Goal: Task Accomplishment & Management: Complete application form

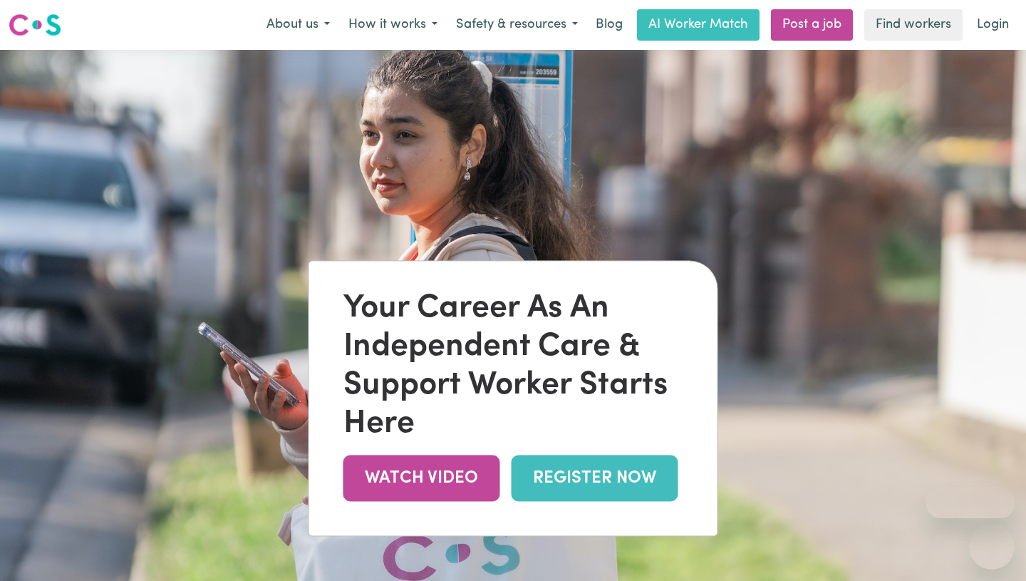
click at [593, 489] on link "REGISTER NOW" at bounding box center [595, 478] width 167 height 46
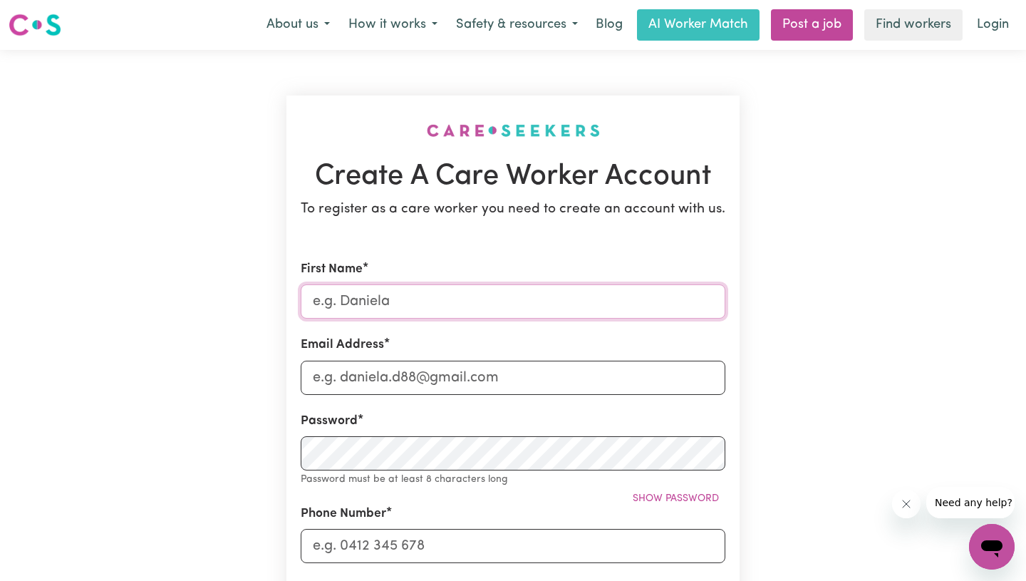
click at [454, 302] on input "First Name" at bounding box center [513, 301] width 425 height 34
type input "Sharanjeet"
type input "sharanpadda22@yahoo.co.nz"
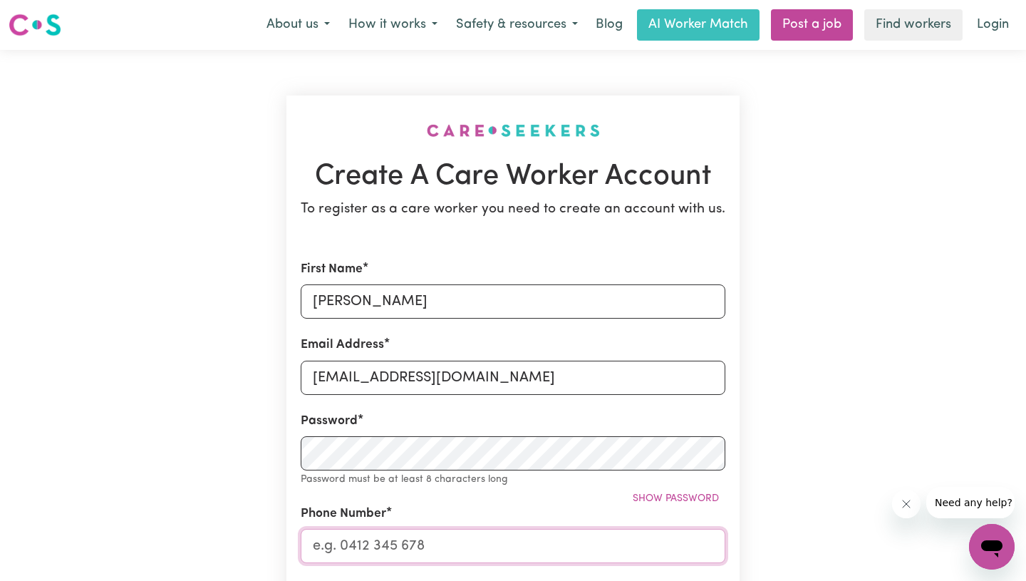
type input "434327277"
type input "UNIT14/40, FORMOSA STREET"
click at [445, 300] on input "Sharanjeet" at bounding box center [513, 301] width 425 height 34
type input "Sharanjeet"
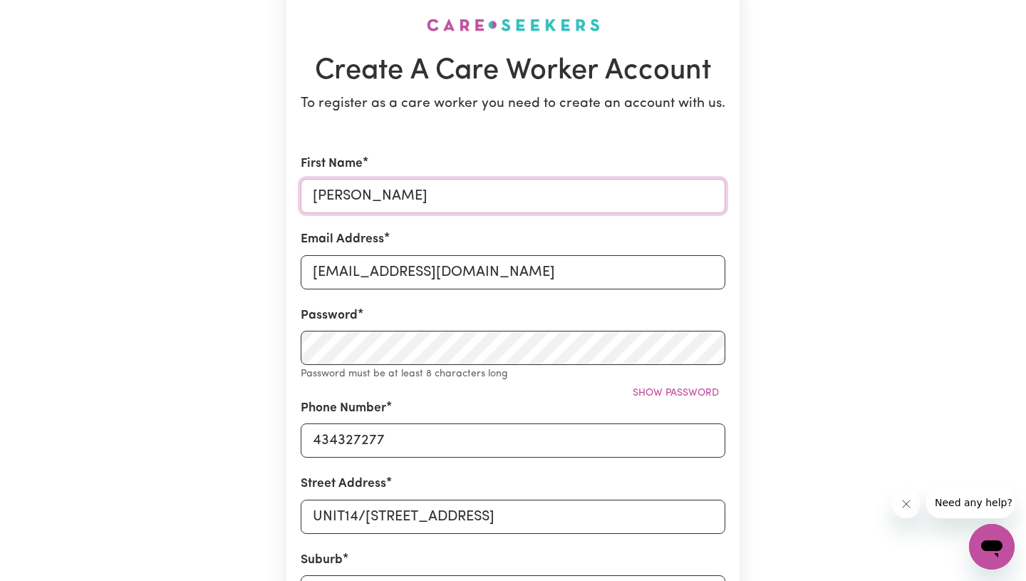
scroll to position [110, 0]
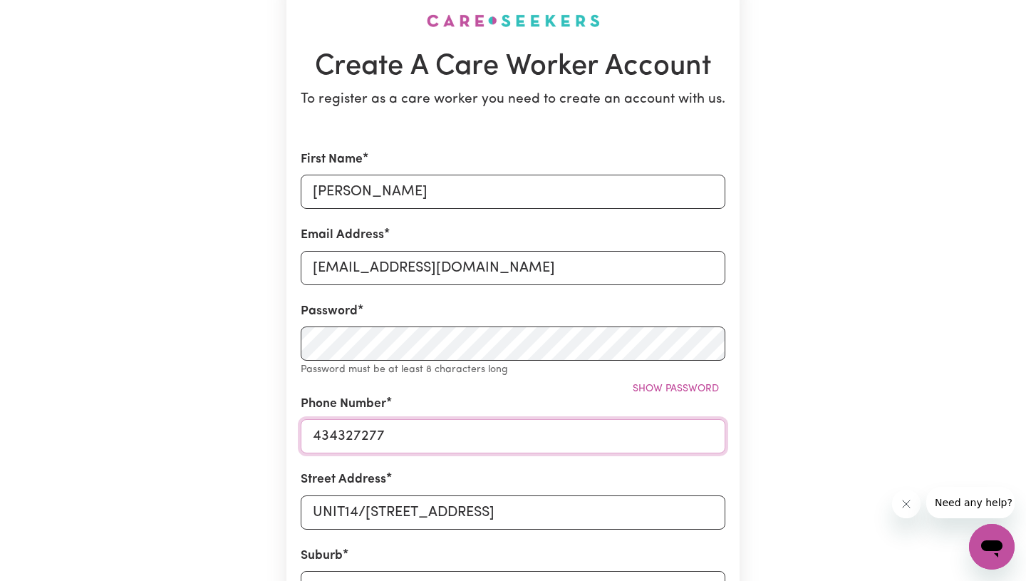
click at [311, 433] on input "434327277" at bounding box center [513, 436] width 425 height 34
type input "0434327277"
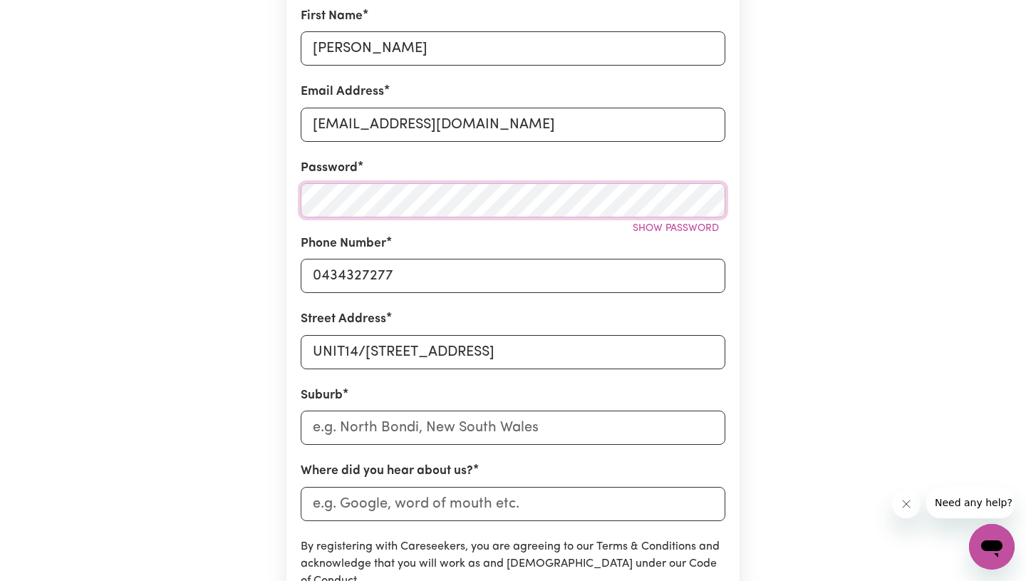
scroll to position [283, 0]
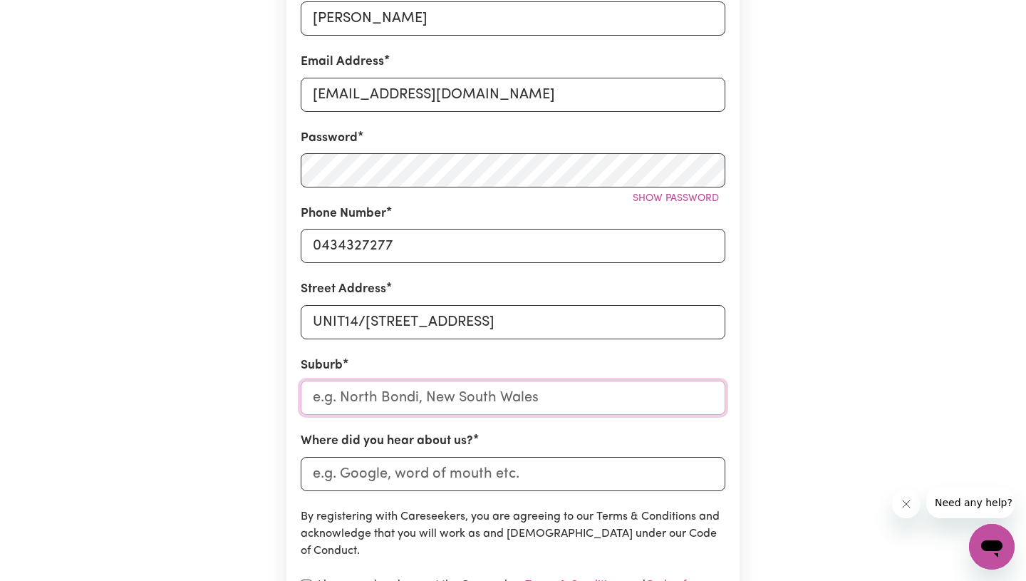
click at [446, 399] on input "text" at bounding box center [513, 398] width 425 height 34
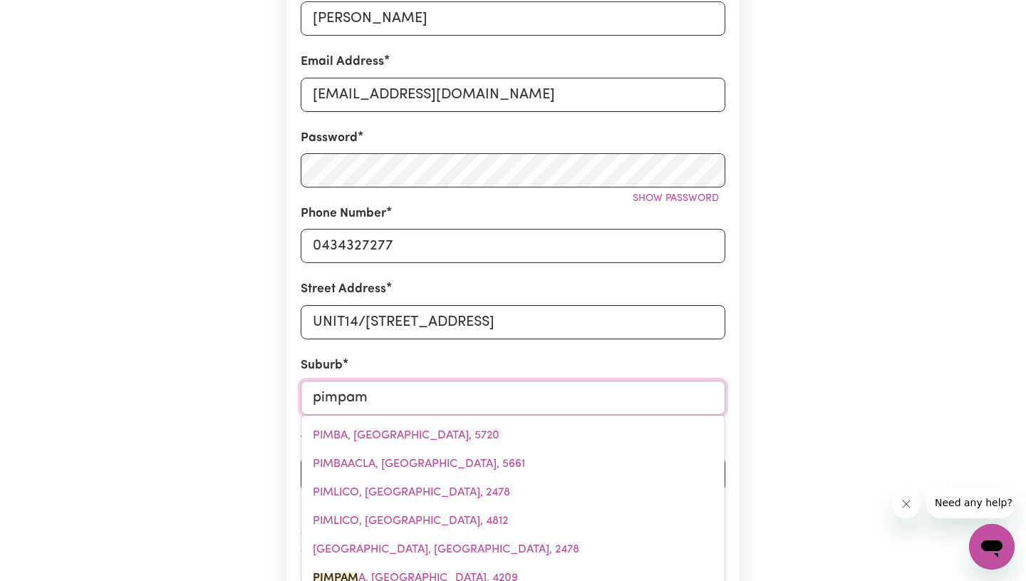
type input "pimpama"
type input "pimpama, Queensland, 4209"
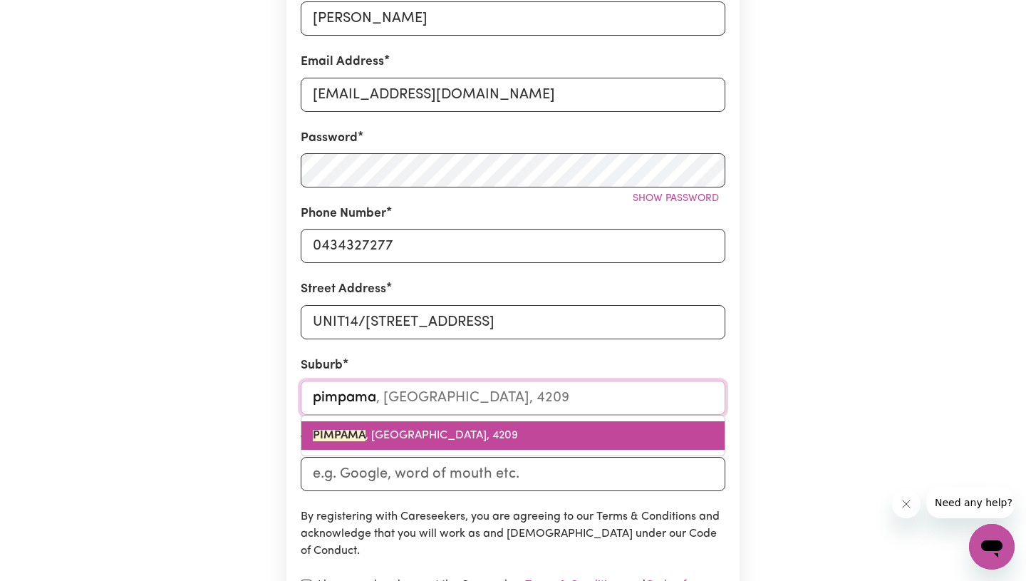
click at [460, 428] on link "PIMPAMA , Queensland, 4209" at bounding box center [512, 435] width 423 height 29
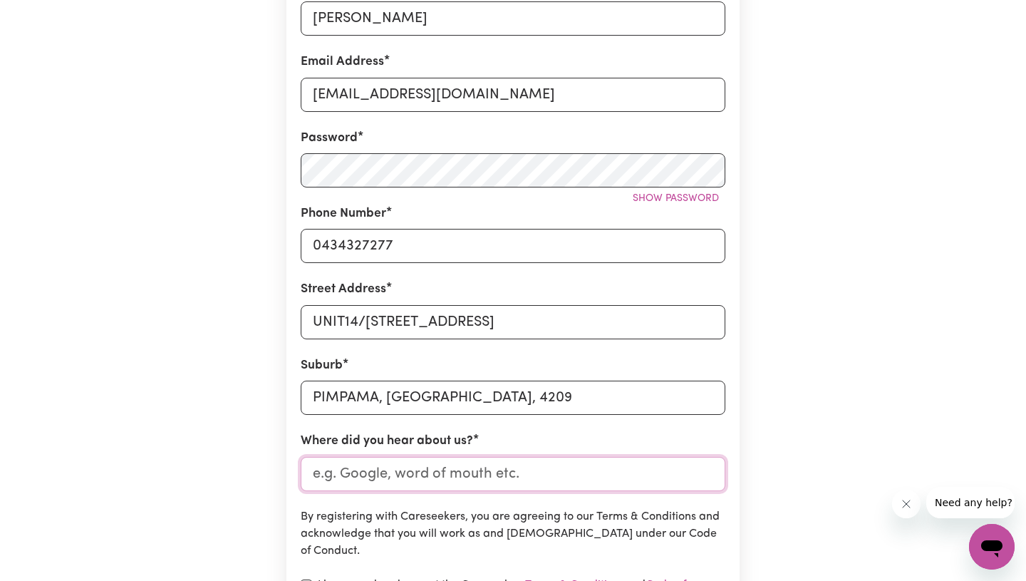
click at [455, 477] on input "Where did you hear about us?" at bounding box center [513, 474] width 425 height 34
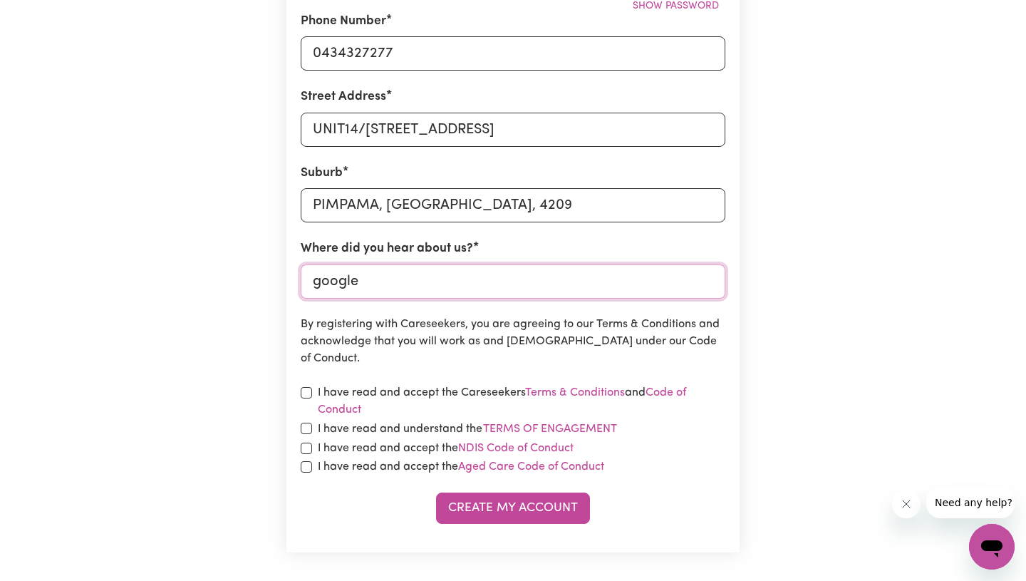
scroll to position [477, 0]
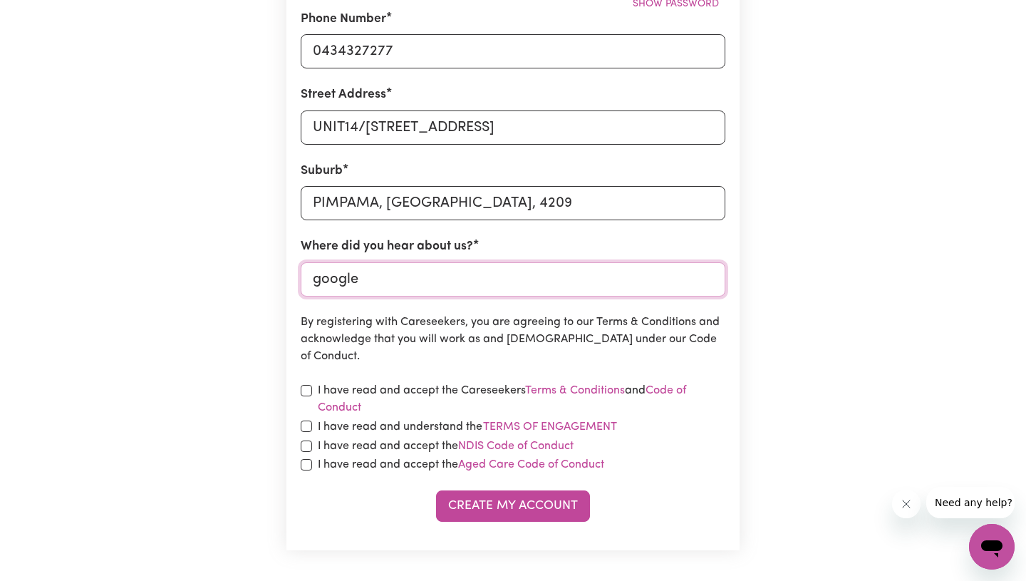
type input "google"
click at [304, 400] on div "I have read and accept the Careseekers Terms & Conditions and Code of Conduct" at bounding box center [513, 399] width 425 height 34
click at [309, 391] on input "checkbox" at bounding box center [306, 390] width 11 height 11
checkbox input "true"
click at [308, 427] on input "checkbox" at bounding box center [306, 425] width 11 height 11
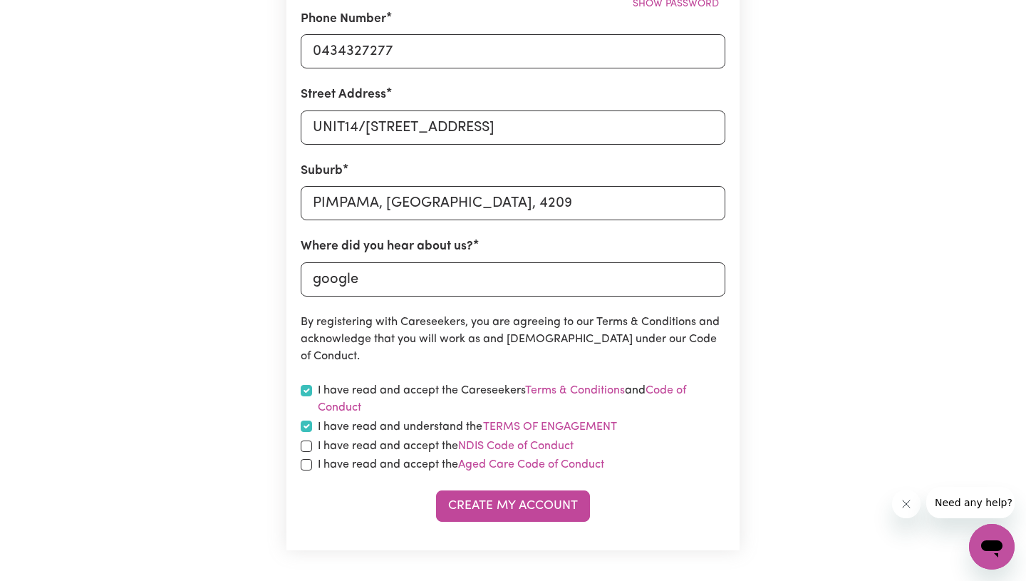
checkbox input "true"
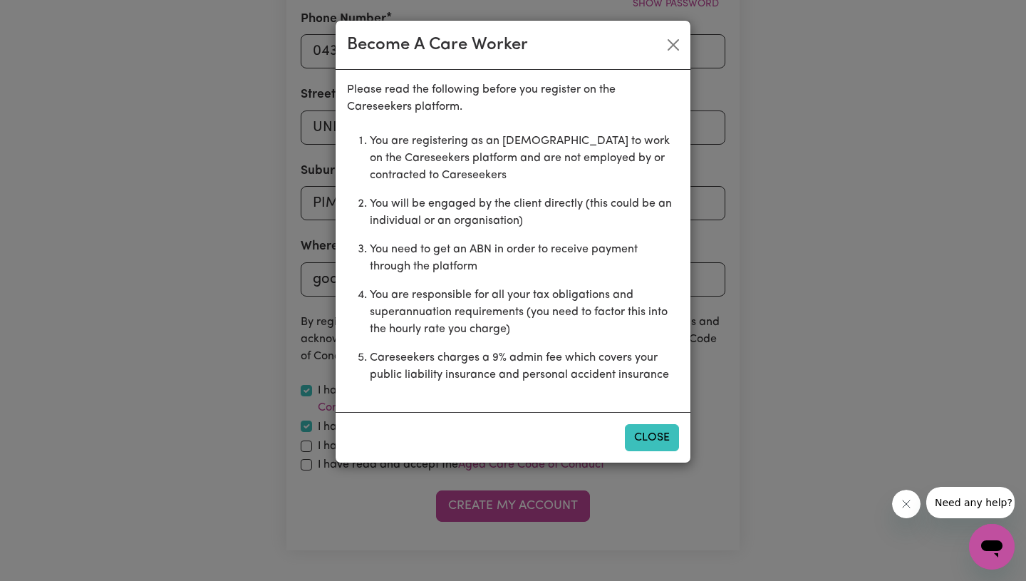
click at [649, 437] on button "Close" at bounding box center [652, 437] width 54 height 27
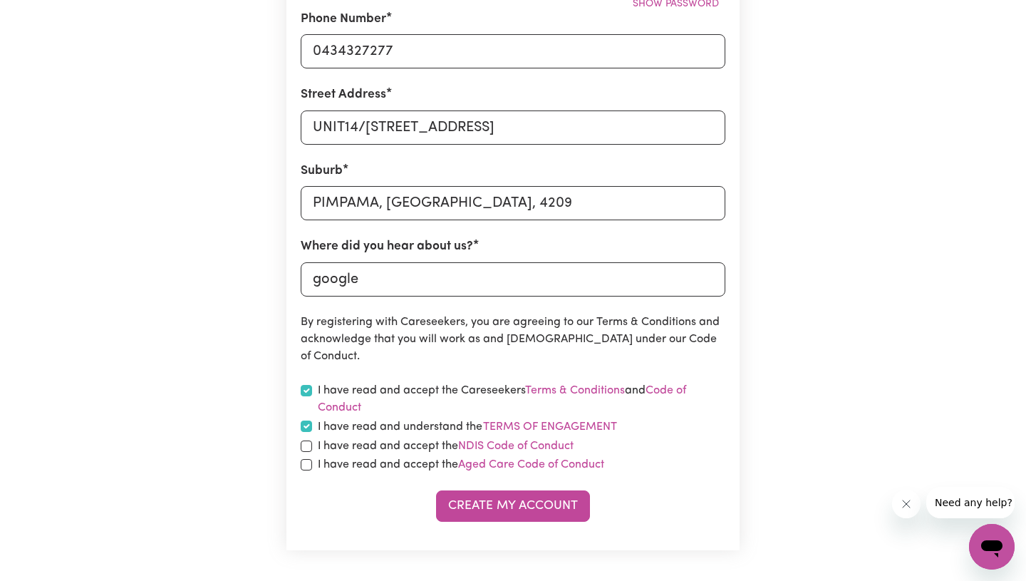
click at [320, 447] on label "I have read and accept the NDIS Code of Conduct" at bounding box center [446, 446] width 256 height 17
click at [301, 450] on input "checkbox" at bounding box center [306, 445] width 11 height 11
checkbox input "true"
click at [304, 467] on input "checkbox" at bounding box center [306, 464] width 11 height 11
checkbox input "true"
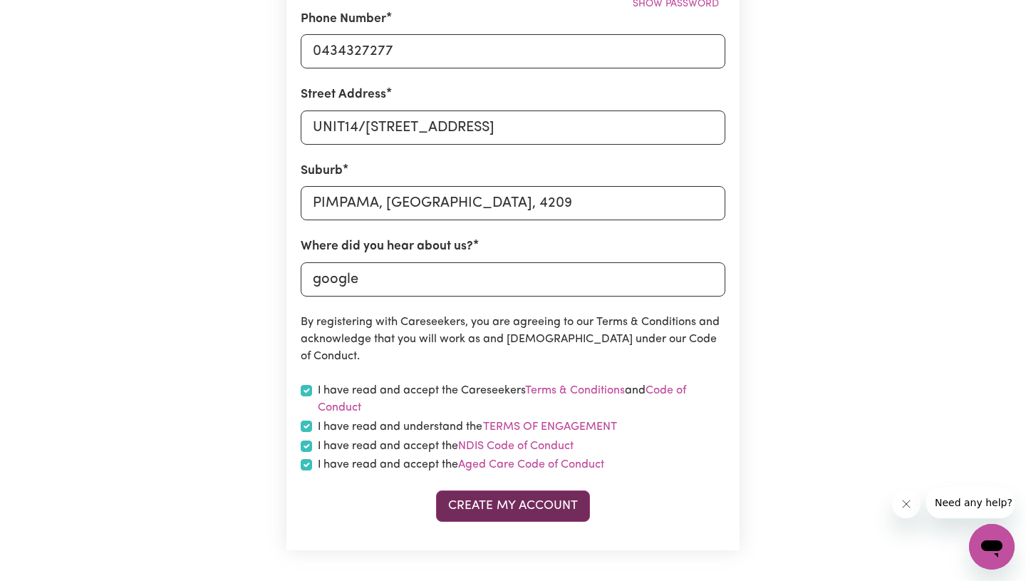
click at [490, 510] on button "Create My Account" at bounding box center [513, 505] width 154 height 31
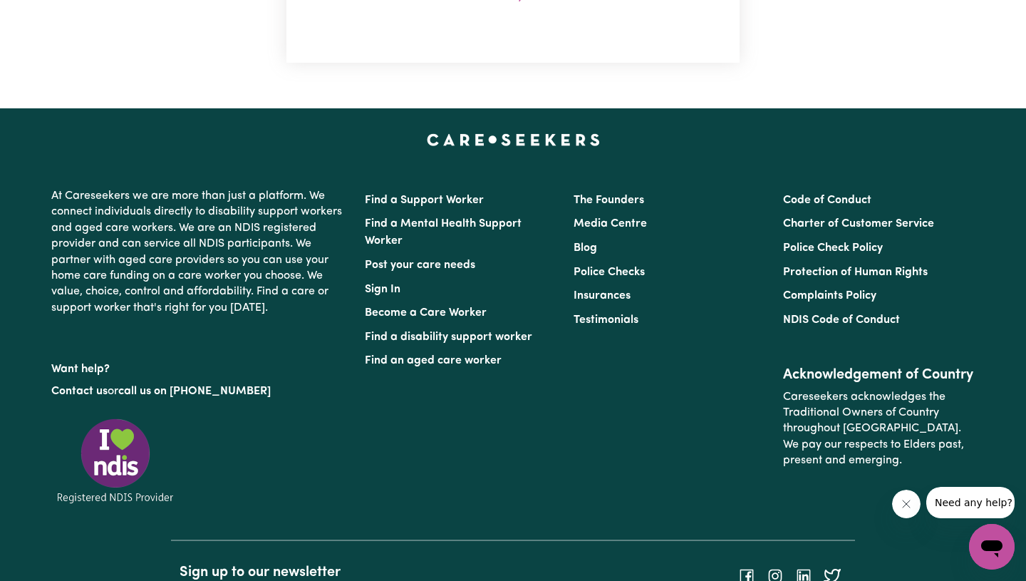
scroll to position [0, 0]
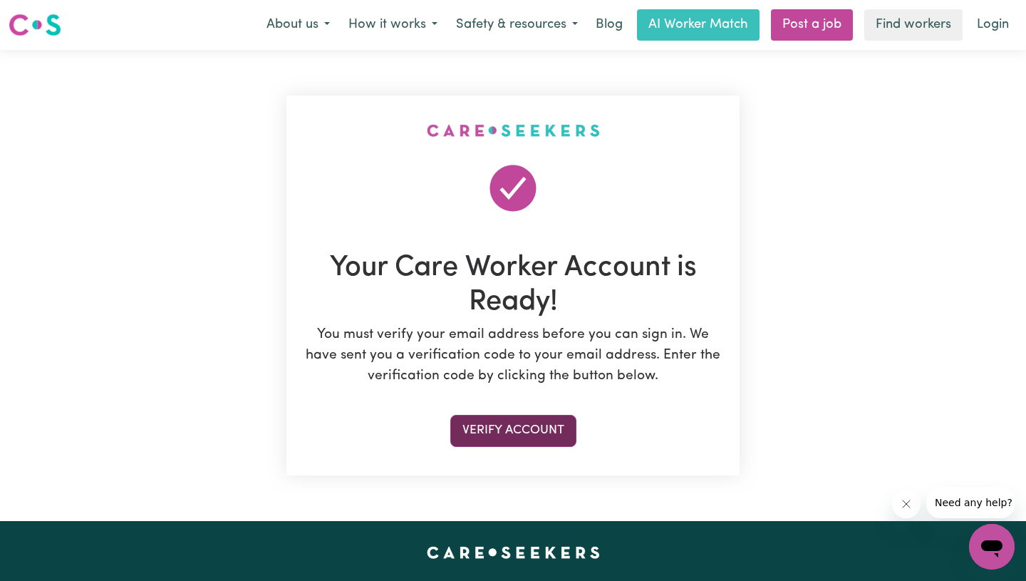
click at [484, 432] on button "Verify Account" at bounding box center [513, 430] width 126 height 31
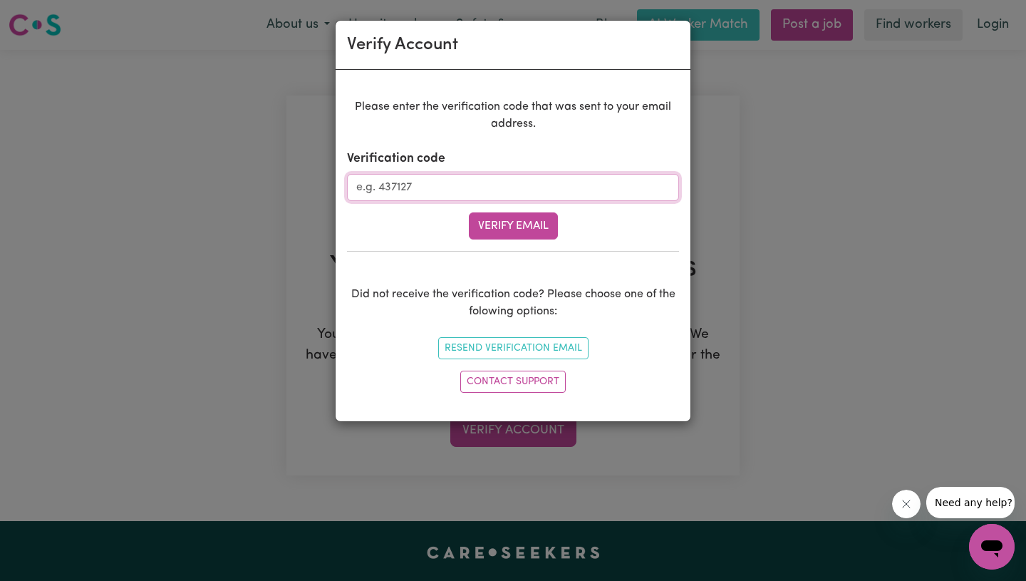
paste input "571178"
type input "571178"
click at [526, 230] on button "Verify Email" at bounding box center [513, 225] width 89 height 27
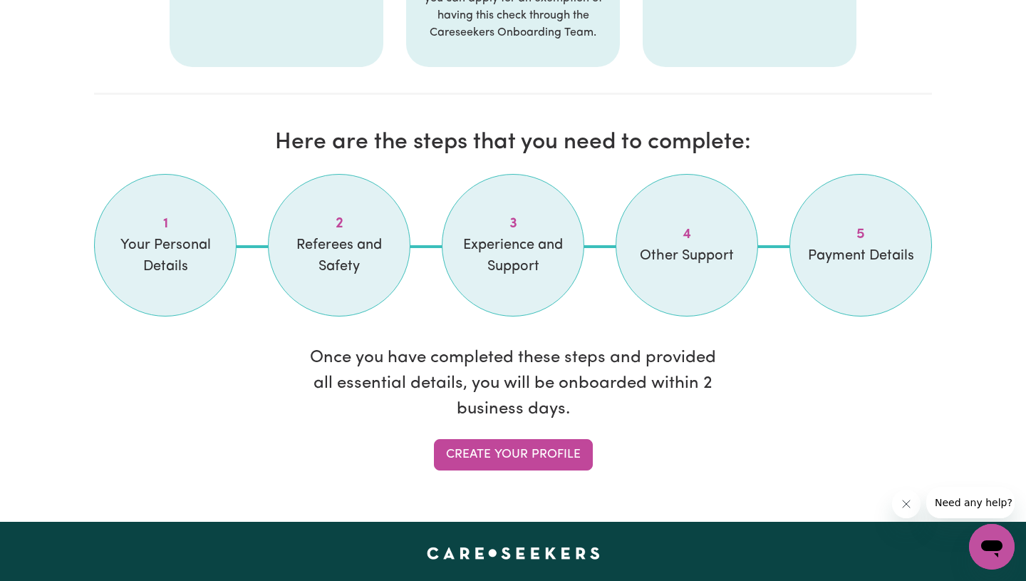
scroll to position [1110, 0]
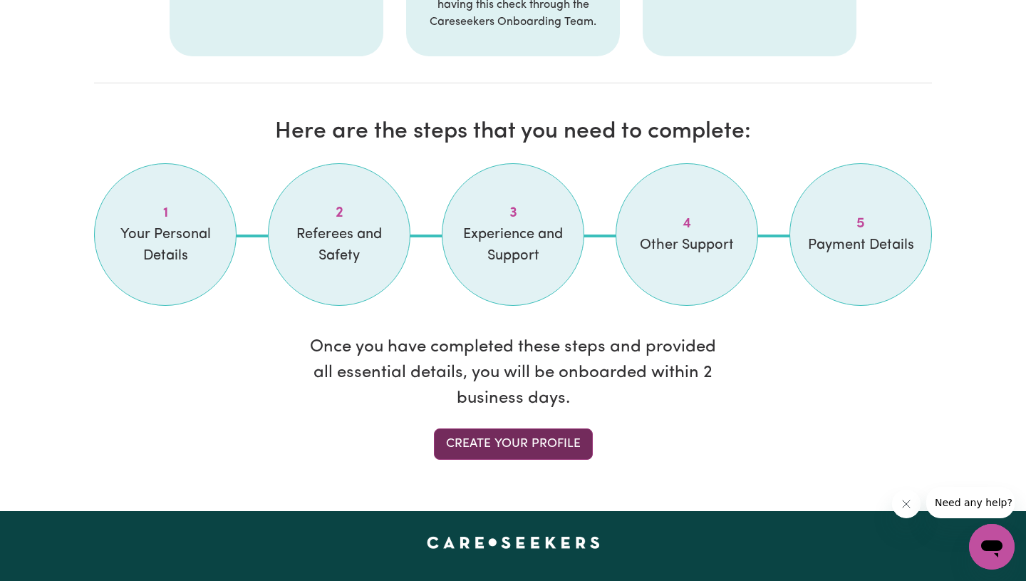
click at [537, 443] on link "Create your profile" at bounding box center [513, 443] width 159 height 31
select select "Studying a healthcare related degree or qualification"
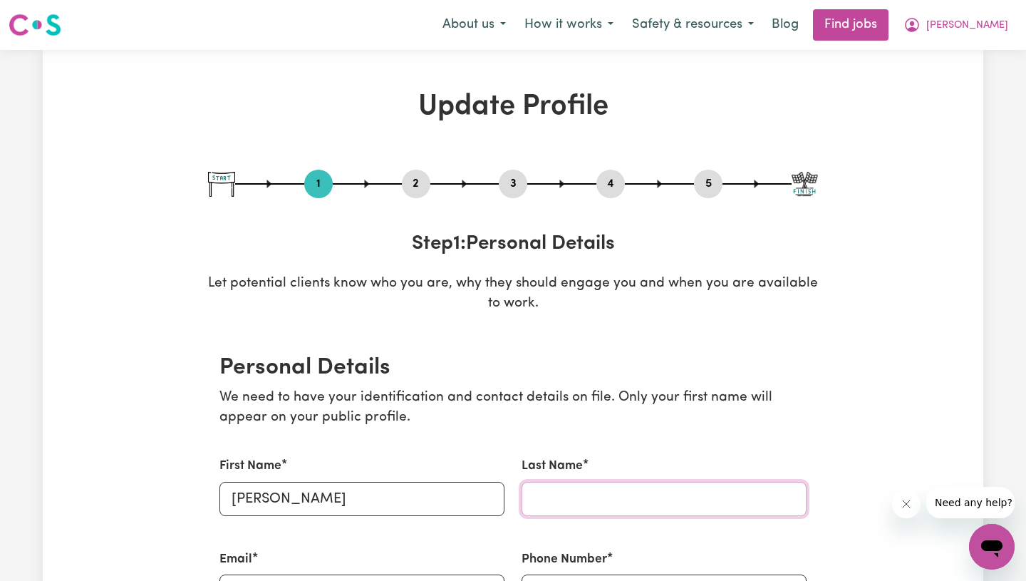
click at [636, 503] on input "Last Name" at bounding box center [664, 499] width 285 height 34
type input "Kaur"
type input "434327277"
type input "UNIT14/40"
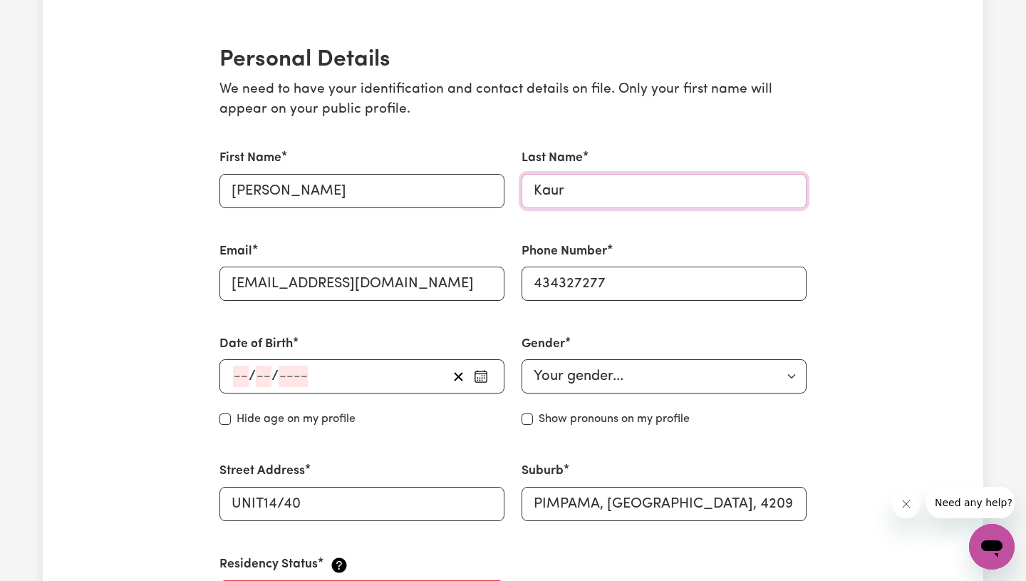
scroll to position [315, 0]
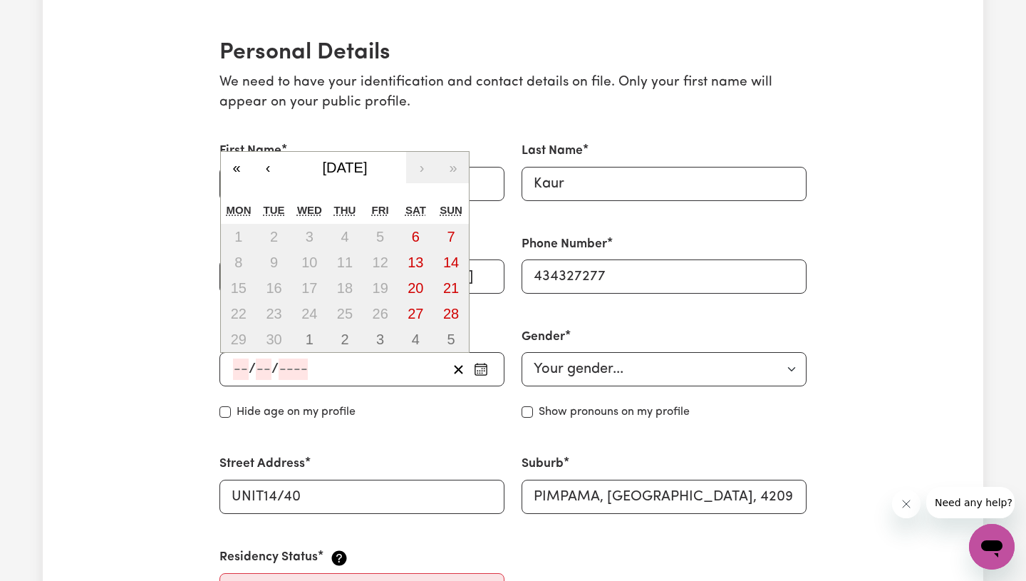
click at [247, 366] on input "number" at bounding box center [241, 368] width 16 height 21
type input "01"
type input "199"
type input "1990-01-01"
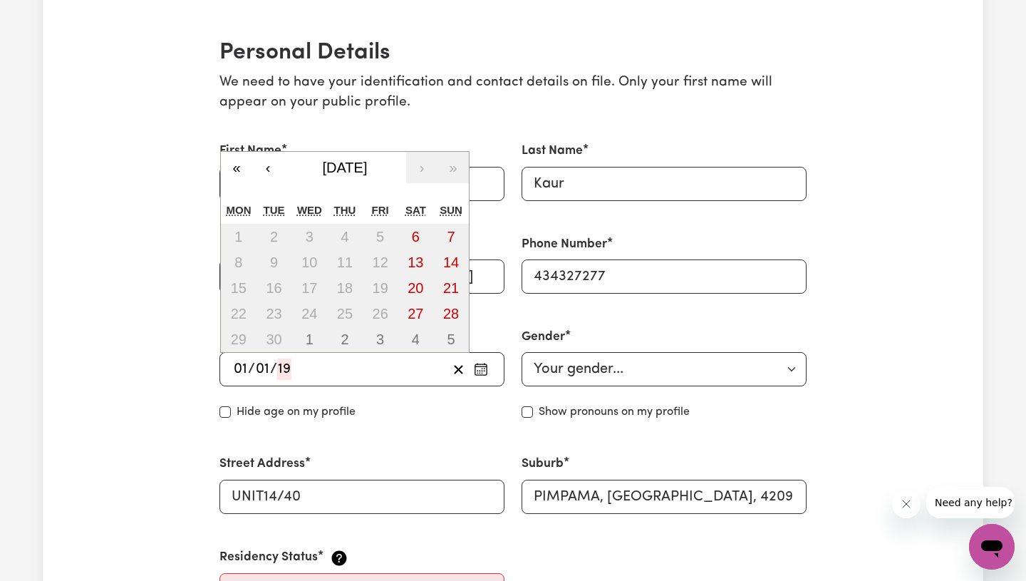
type input "1"
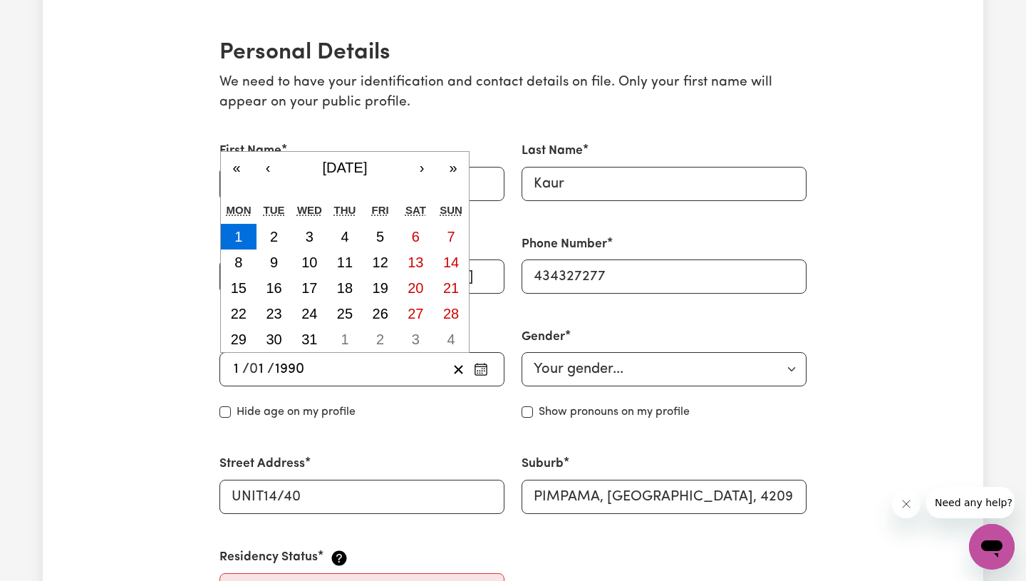
type input "1990"
click at [497, 422] on div "Date of Birth 1990-01-01 1 / 0 1 / 1990 « ‹ January 1990 › » Mon Tue Wed Thu Fr…" at bounding box center [362, 374] width 302 height 127
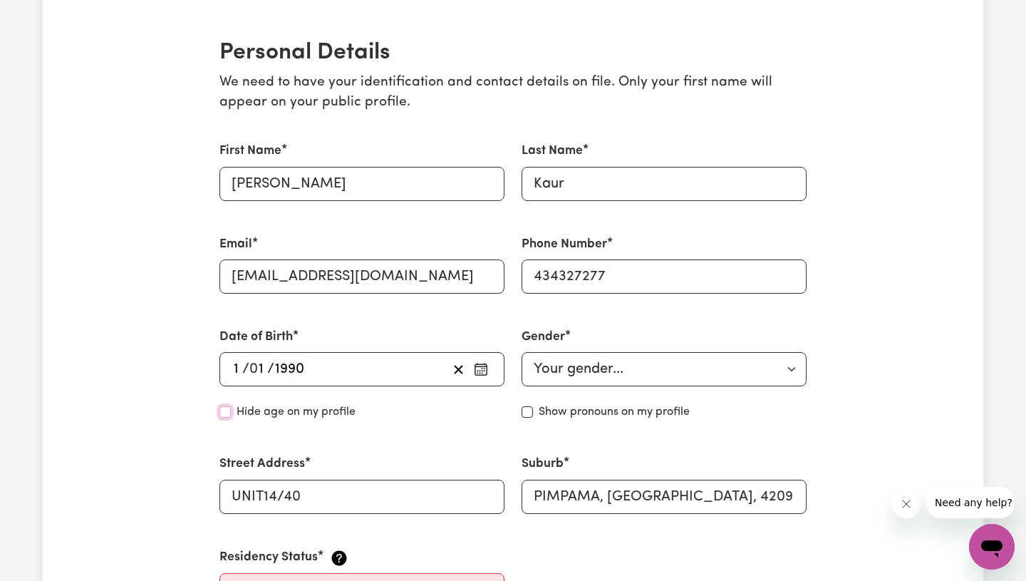
click at [223, 416] on input "Hide age" at bounding box center [224, 411] width 11 height 11
checkbox input "true"
click at [609, 373] on select "Your gender... Female Male Non-binary Other Prefer not to say" at bounding box center [664, 369] width 285 height 34
select select "female"
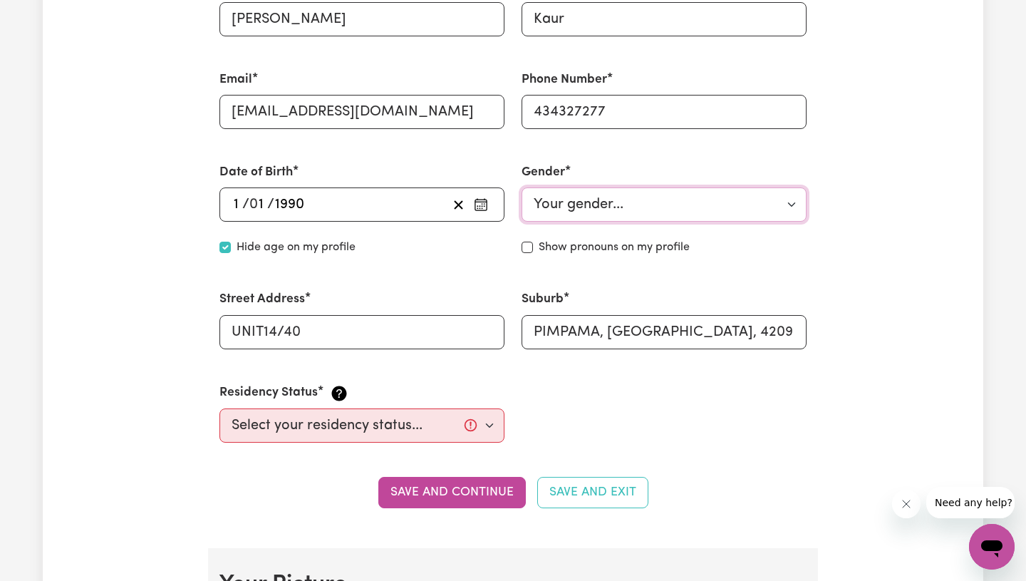
scroll to position [529, 0]
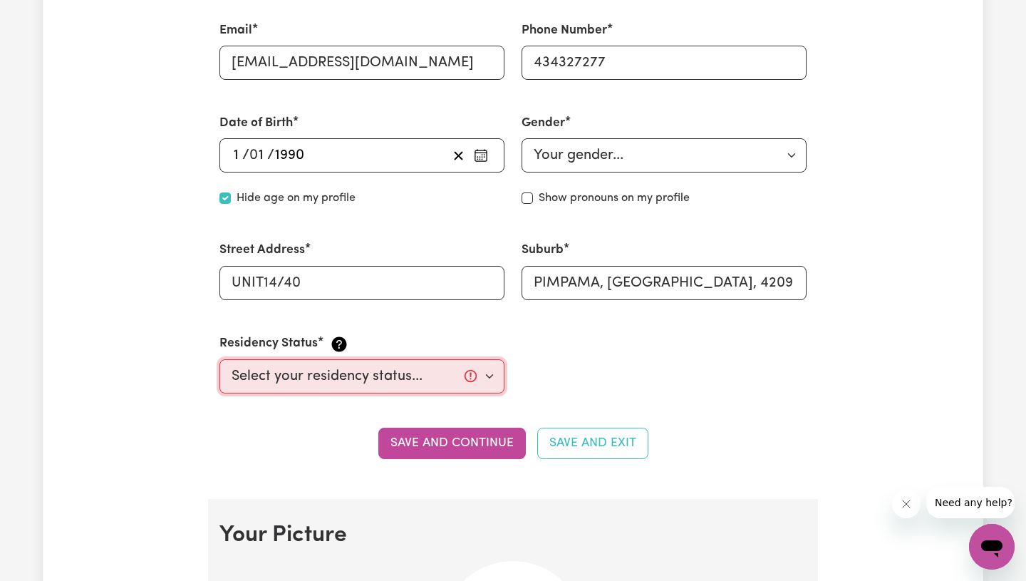
click at [483, 374] on select "Select your residency status... Australian citizen Australian PR Temporary Work…" at bounding box center [361, 376] width 285 height 34
select select "Australian PR"
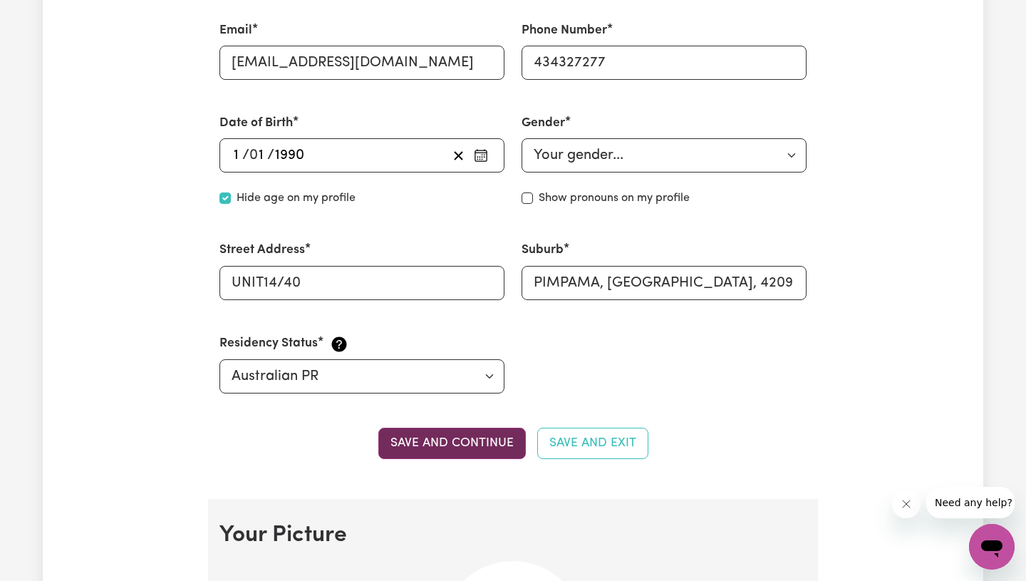
click at [455, 445] on button "Save and continue" at bounding box center [452, 443] width 148 height 31
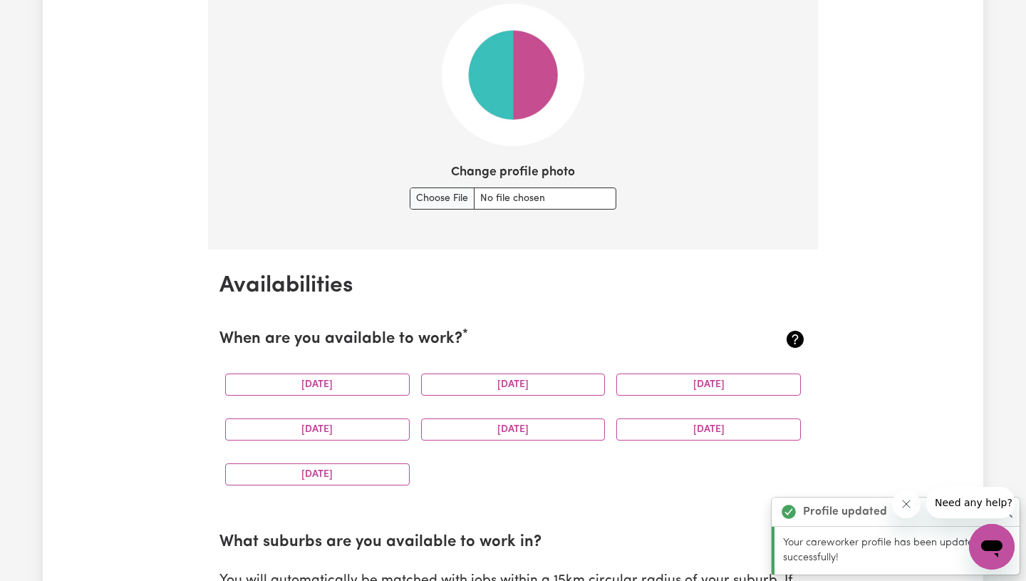
scroll to position [1104, 0]
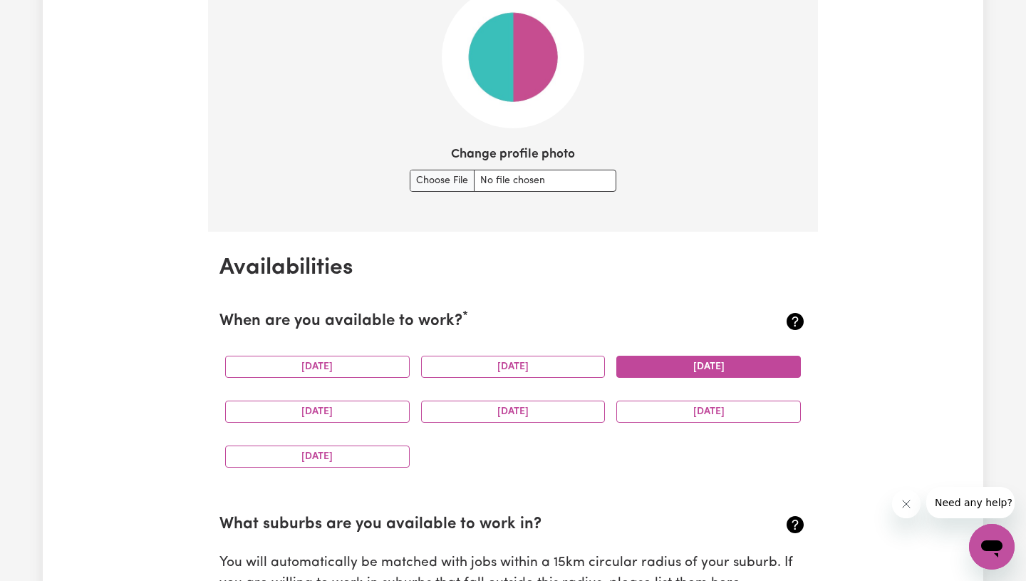
click at [678, 369] on button "Wednesday" at bounding box center [708, 367] width 185 height 22
click at [348, 404] on button "Thursday" at bounding box center [317, 412] width 185 height 22
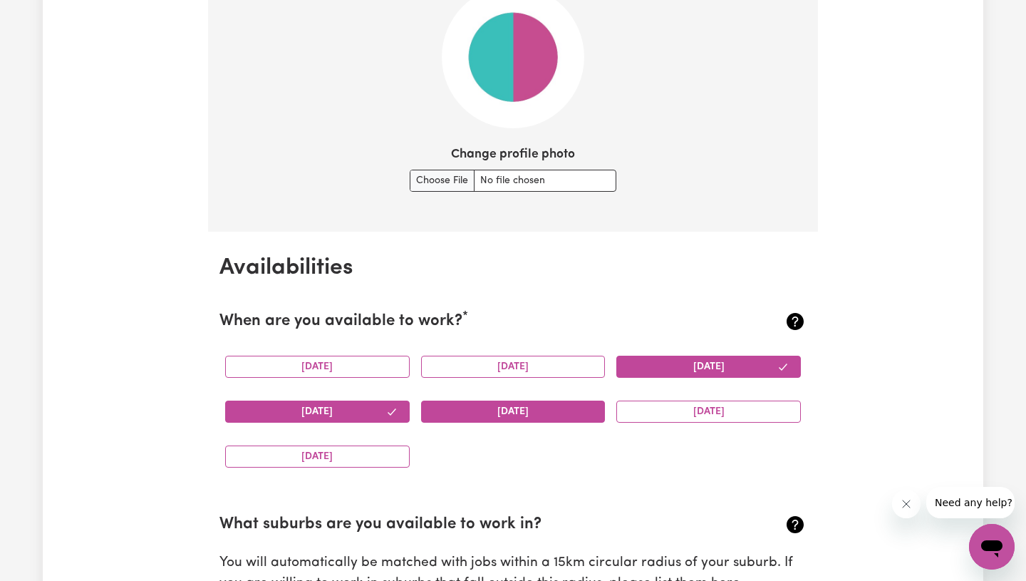
click at [502, 408] on button "Friday" at bounding box center [513, 412] width 185 height 22
click at [700, 408] on button "Saturday" at bounding box center [708, 412] width 185 height 22
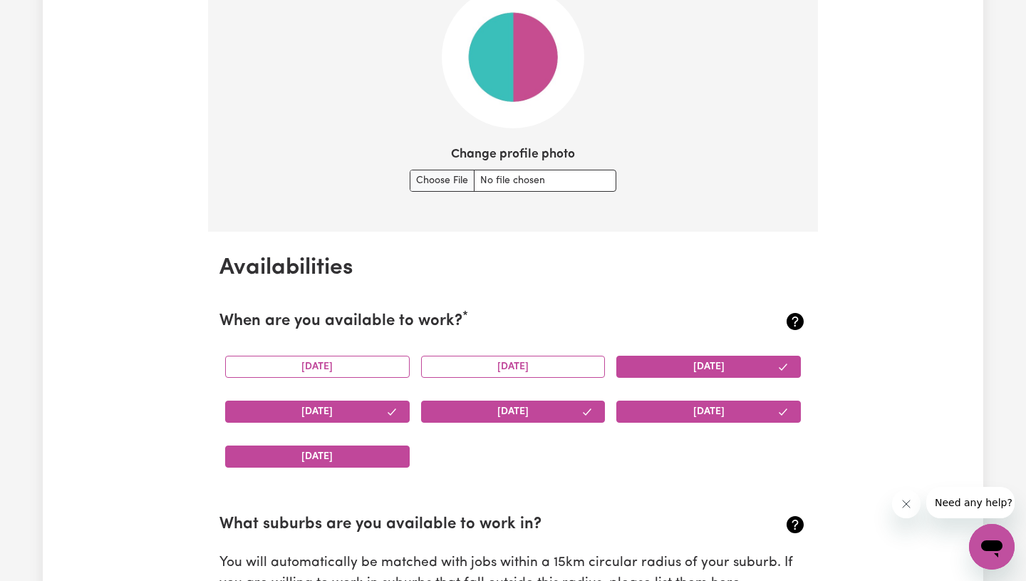
click at [345, 455] on button "Sunday" at bounding box center [317, 456] width 185 height 22
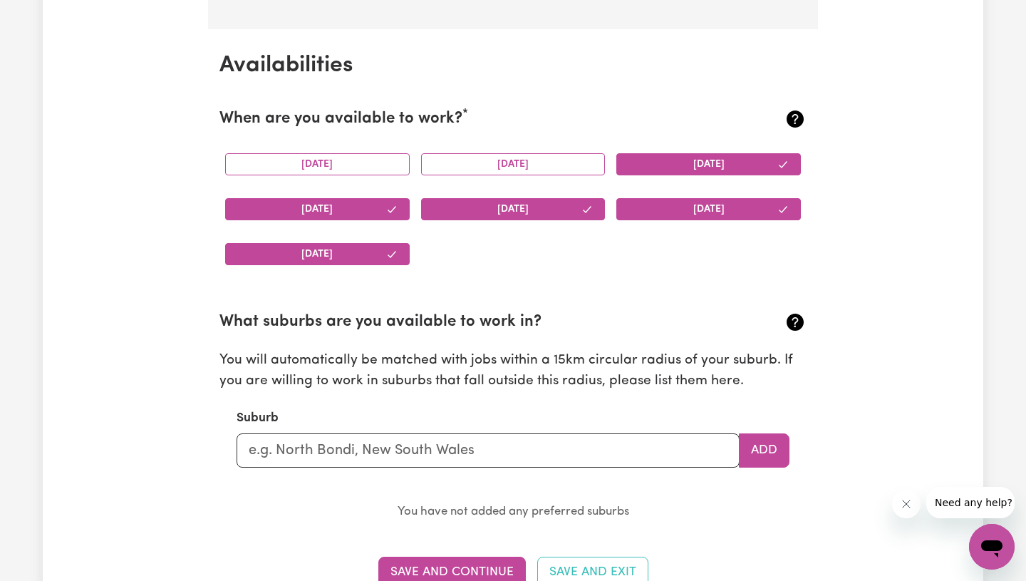
scroll to position [1393, 0]
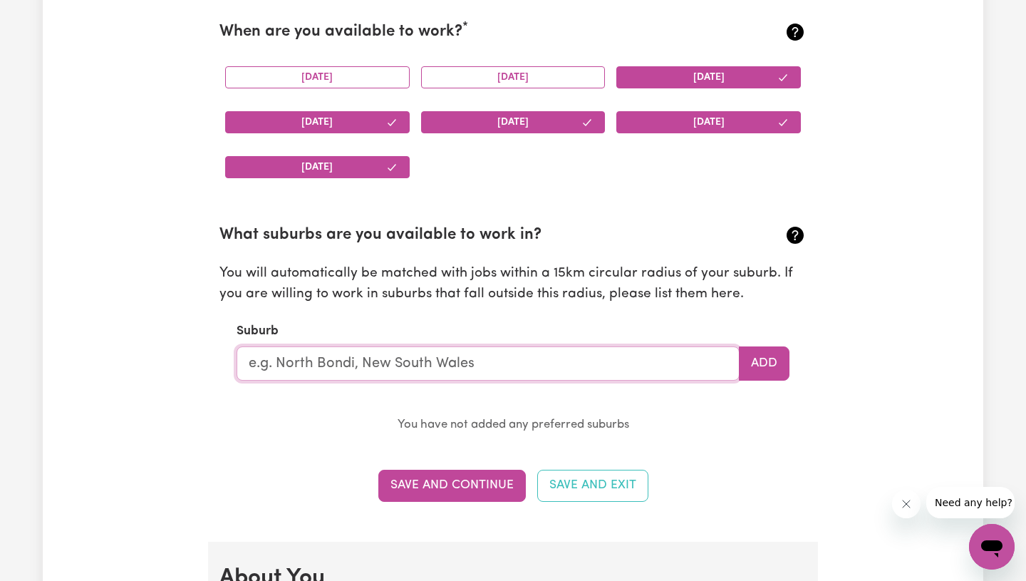
click at [523, 368] on input "text" at bounding box center [488, 363] width 503 height 34
click at [524, 368] on input "text" at bounding box center [488, 363] width 503 height 34
click at [683, 403] on section "What suburbs are you available to work in? You will automatically be matched wi…" at bounding box center [512, 318] width 587 height 234
click at [492, 367] on input "text" at bounding box center [488, 363] width 503 height 34
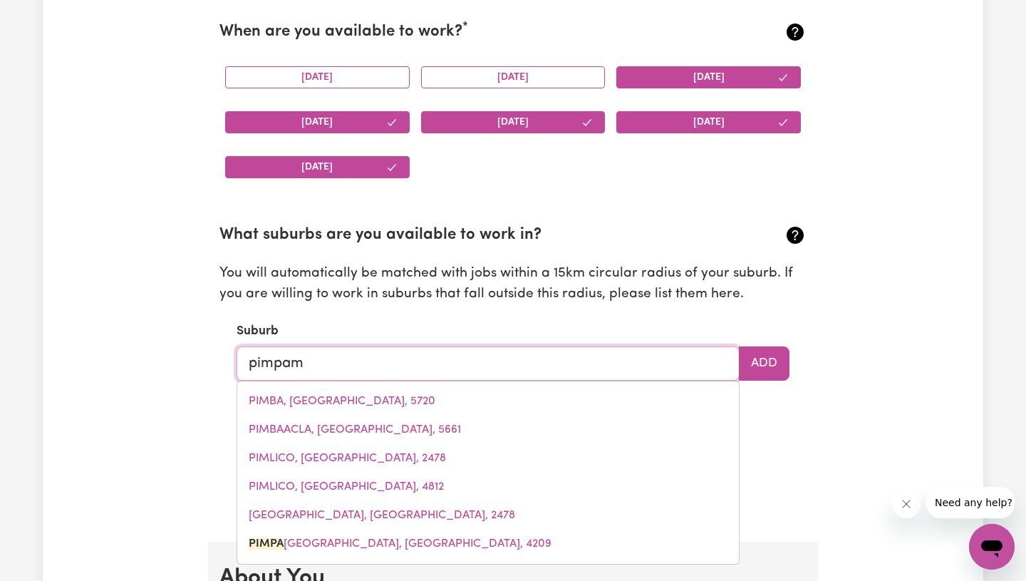
type input "pimpama"
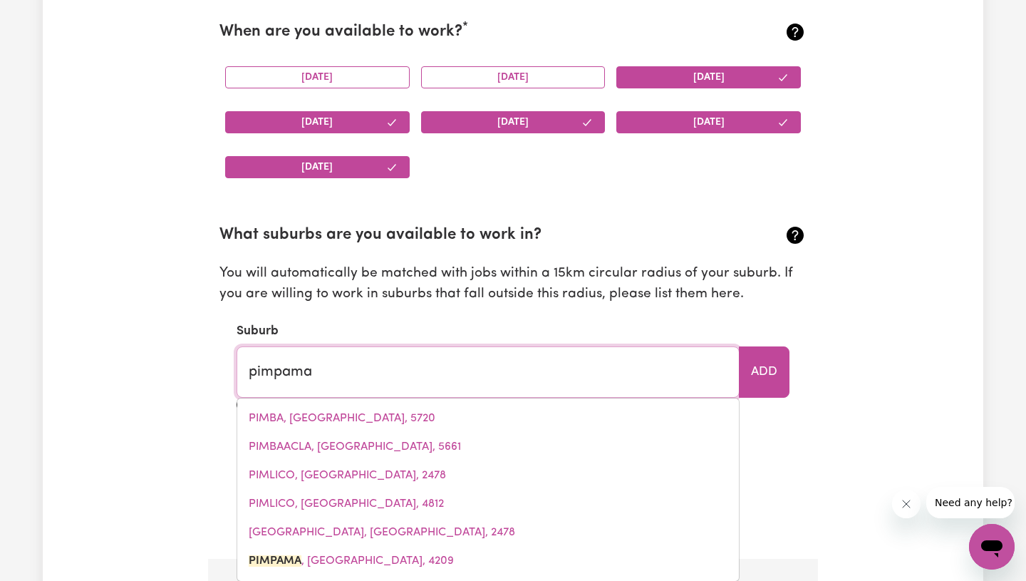
type input "pimpama, Queensland, 4209"
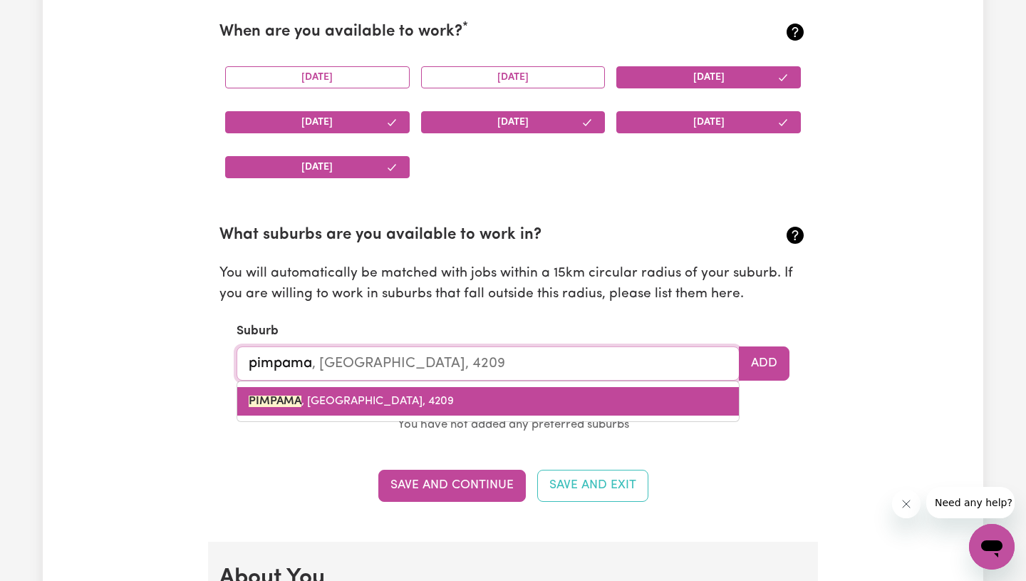
click at [254, 397] on mark "PIMPAMA" at bounding box center [275, 401] width 53 height 11
type input "PIMPAMA, Queensland, 4209"
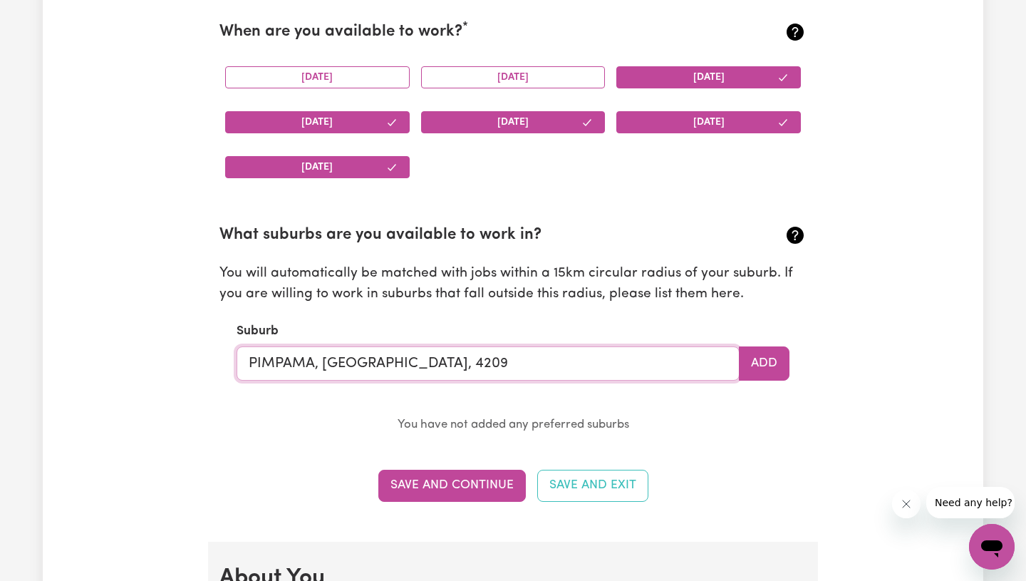
type input "PIMPAMA, Queensland, 4209"
click at [758, 424] on p "You have not added any preferred suburbs" at bounding box center [513, 425] width 553 height 21
click at [483, 490] on button "Save and Continue" at bounding box center [452, 485] width 148 height 31
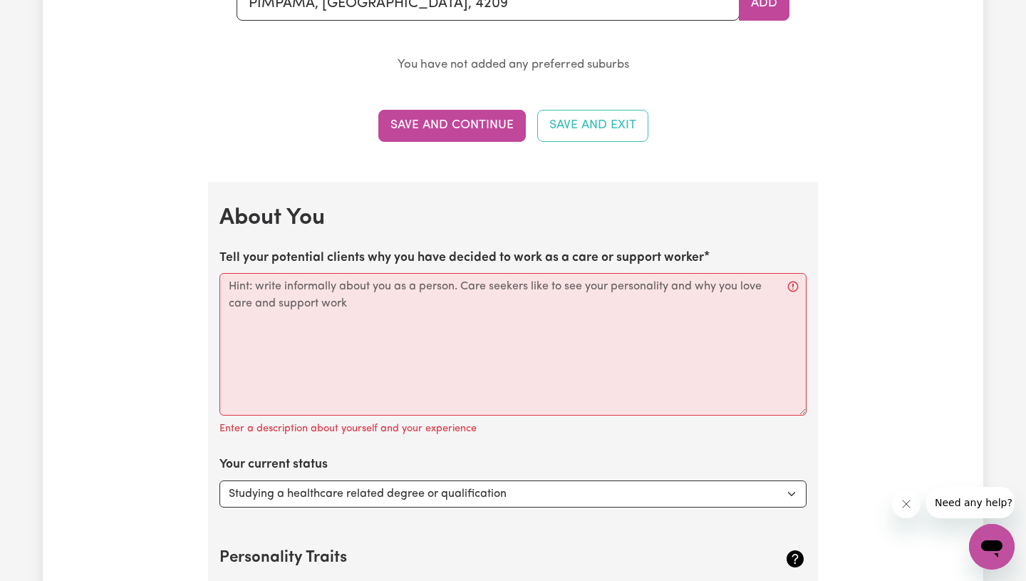
scroll to position [1752, 0]
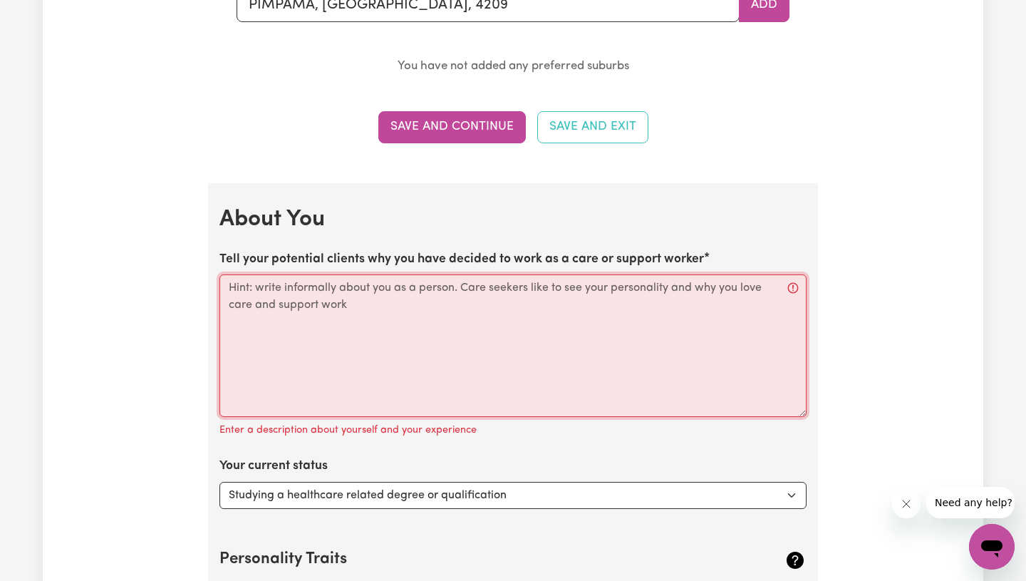
click at [488, 316] on textarea "Tell your potential clients why you have decided to work as a care or support w…" at bounding box center [512, 345] width 587 height 143
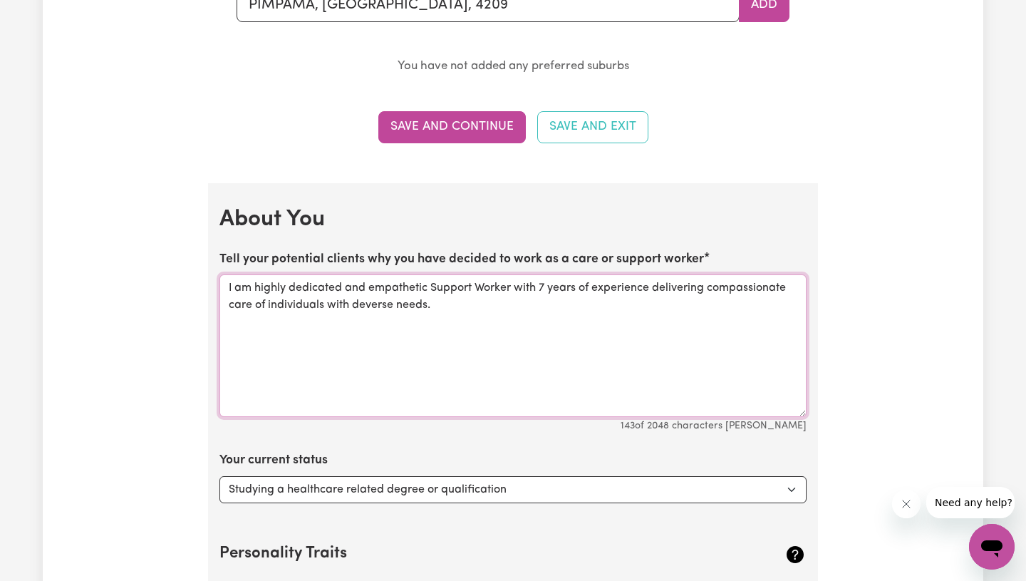
click at [365, 304] on textarea "I am highly dedicated and empathetic Support Worker with 7 years of experience …" at bounding box center [512, 345] width 587 height 143
click at [455, 310] on textarea "I am highly dedicated and empathetic Support Worker with 7 years of experience …" at bounding box center [512, 345] width 587 height 143
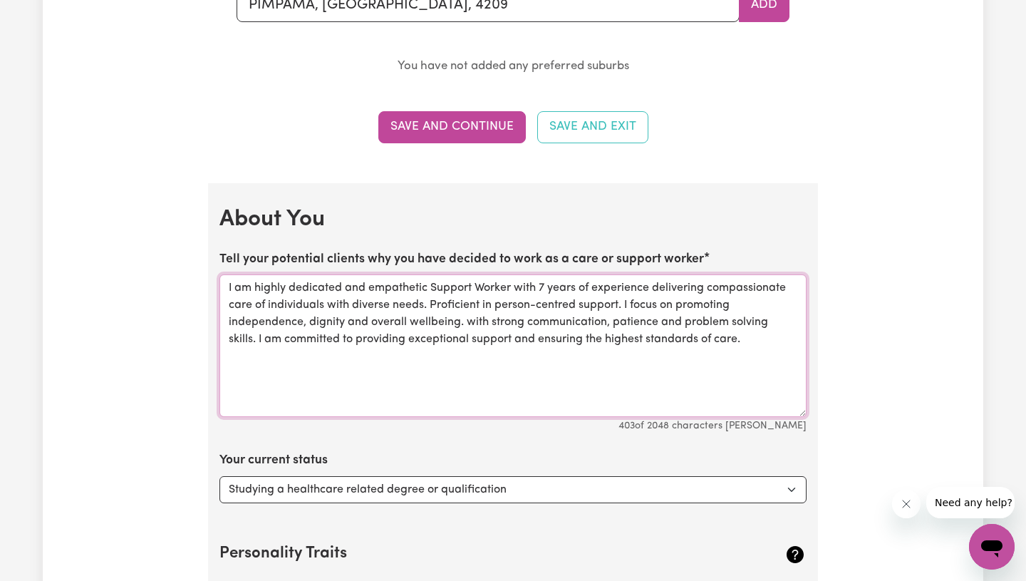
click at [473, 320] on textarea "I am highly dedicated and empathetic Support Worker with 7 years of experience …" at bounding box center [512, 345] width 587 height 143
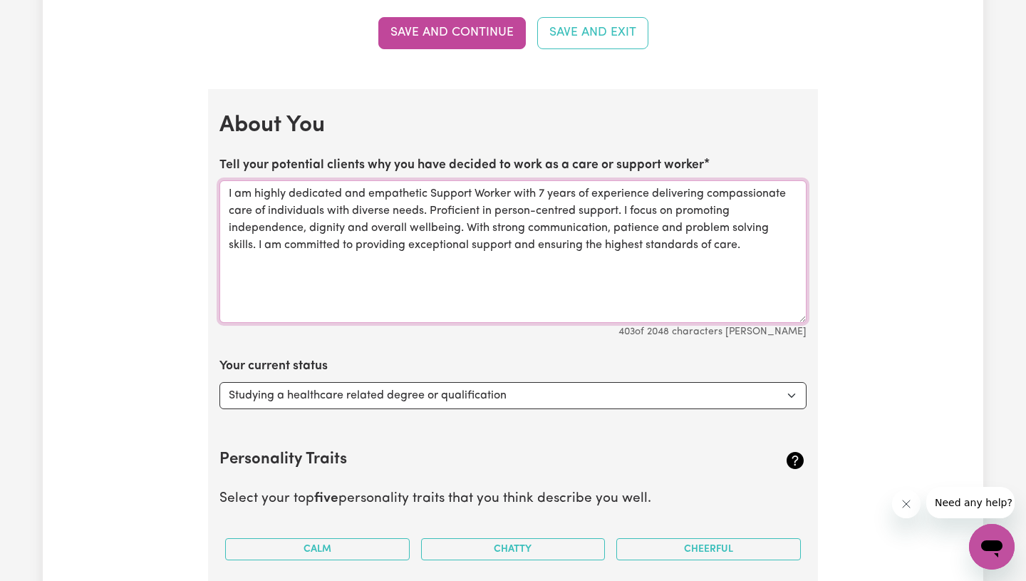
scroll to position [1848, 0]
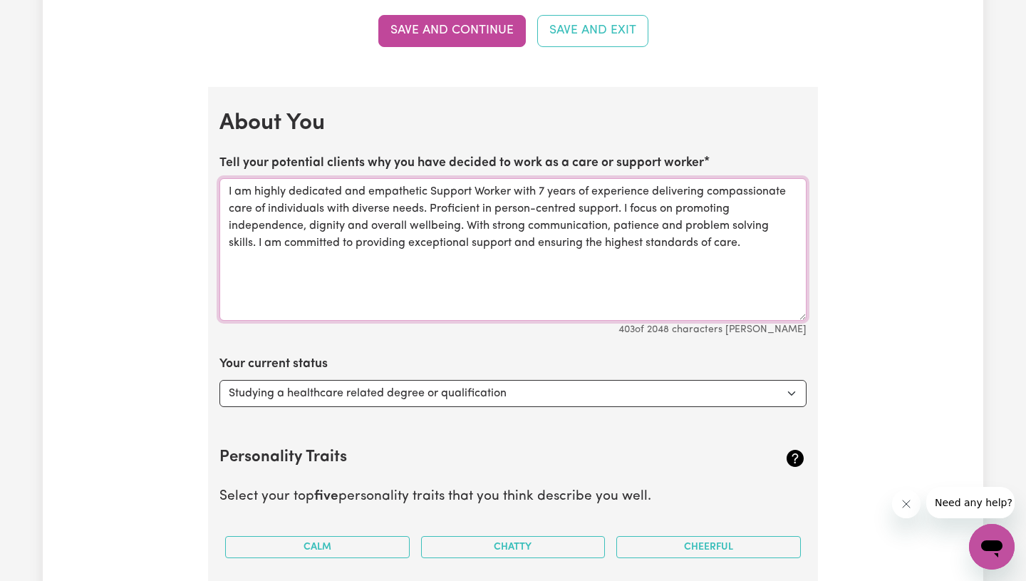
type textarea "I am highly dedicated and empathetic Support Worker with 7 years of experience …"
click at [658, 396] on select "Select... Studying a healthcare related degree or qualification Studying a non-…" at bounding box center [512, 393] width 587 height 27
select select "Looking for work - I just graduated"
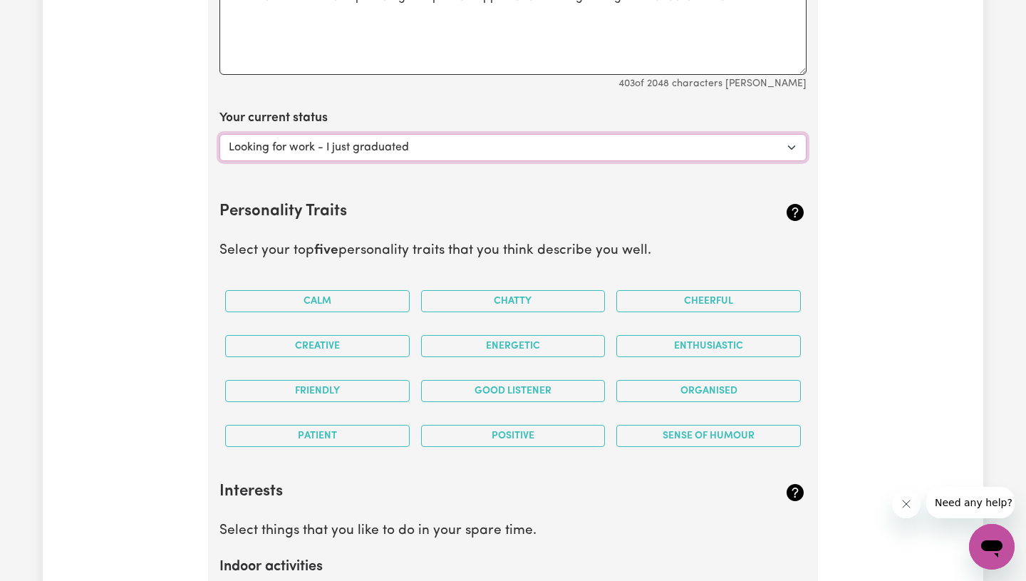
scroll to position [2114, 0]
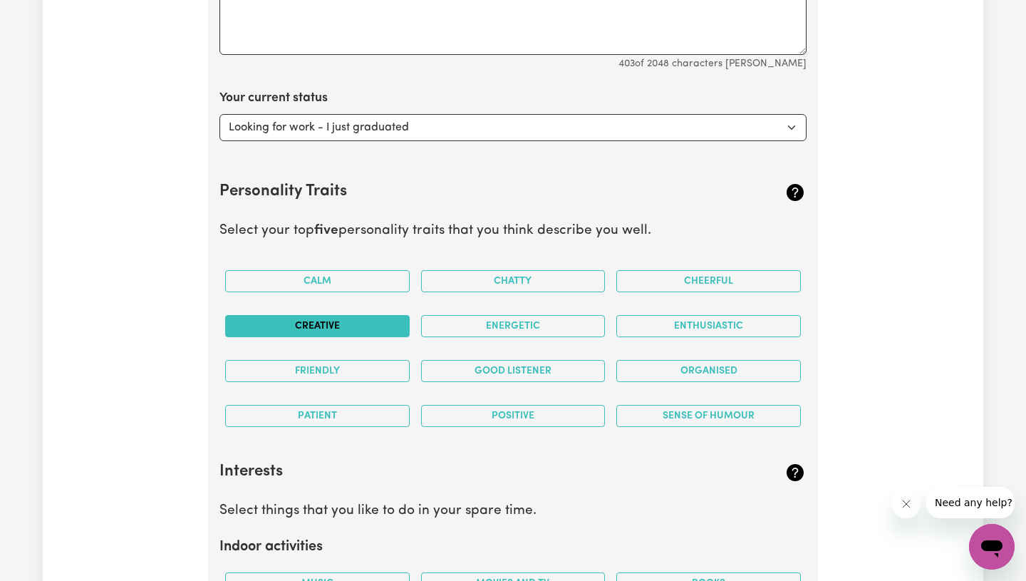
click at [336, 321] on button "Creative" at bounding box center [317, 326] width 185 height 22
click at [458, 329] on button "Energetic" at bounding box center [513, 326] width 185 height 22
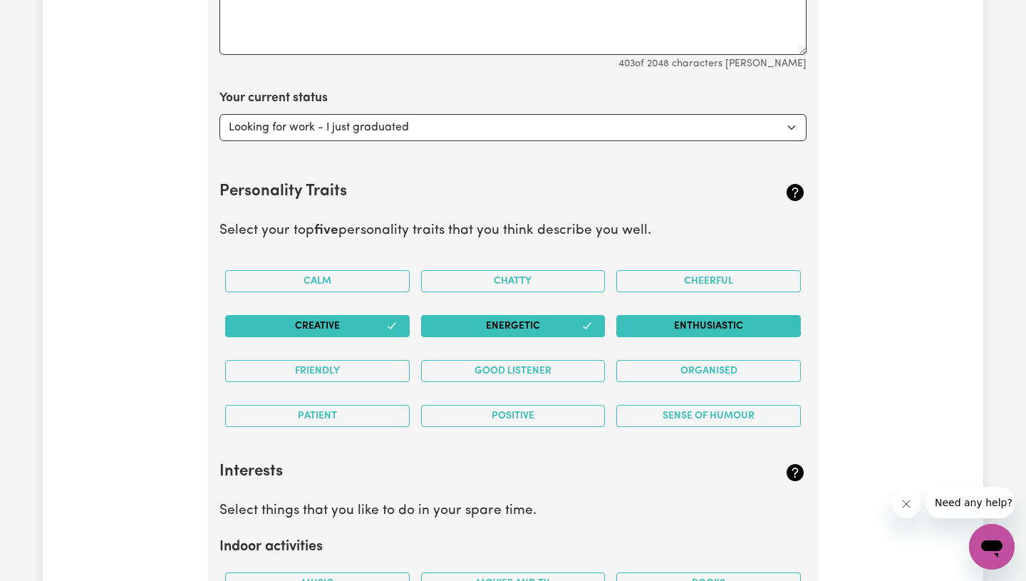
click at [681, 326] on button "Enthusiastic" at bounding box center [708, 326] width 185 height 22
click at [568, 362] on button "Good Listener" at bounding box center [513, 371] width 185 height 22
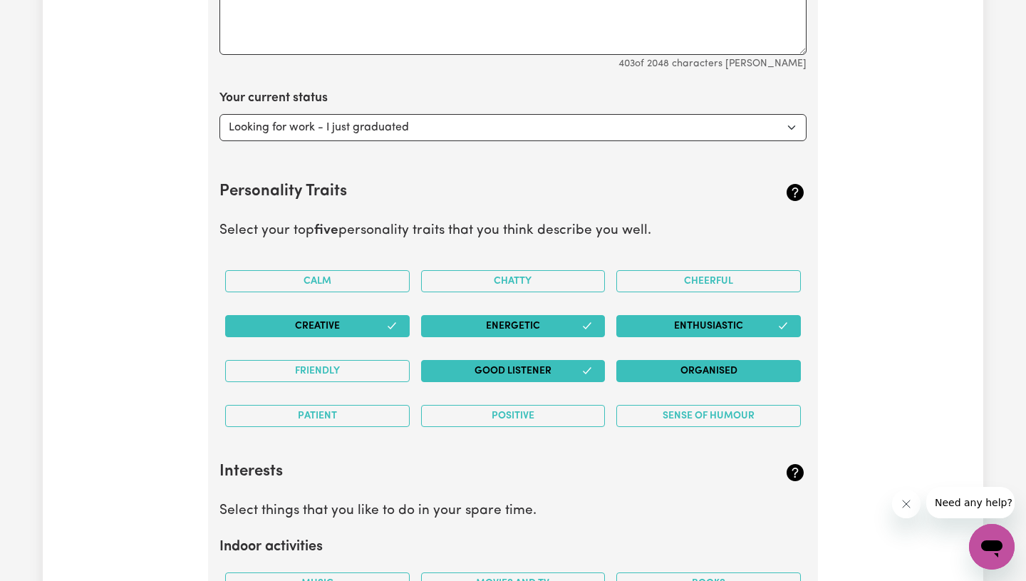
click at [677, 381] on button "Organised" at bounding box center [708, 371] width 185 height 22
click at [313, 364] on button "Friendly" at bounding box center [317, 371] width 185 height 22
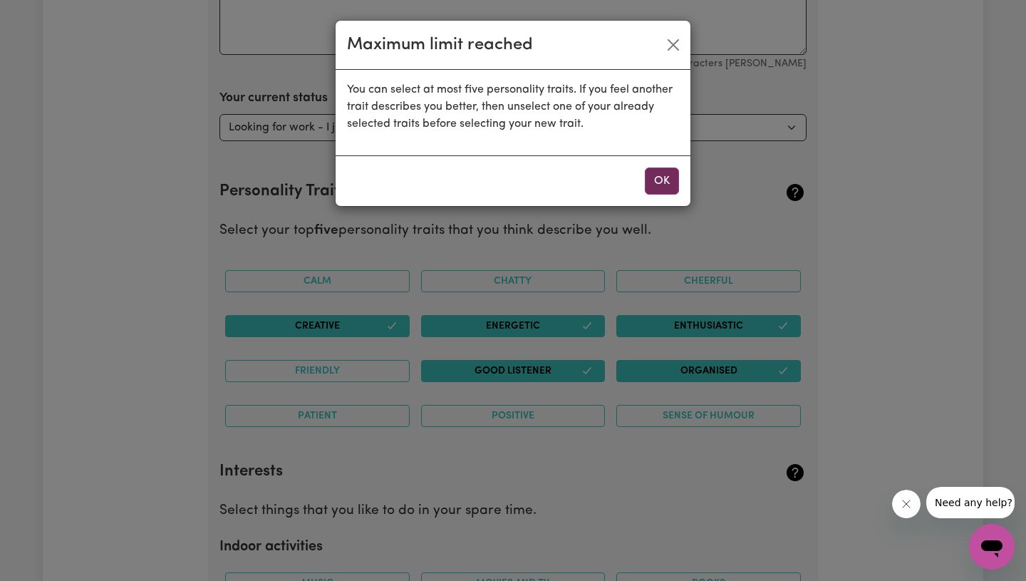
click at [657, 182] on button "OK" at bounding box center [662, 180] width 34 height 27
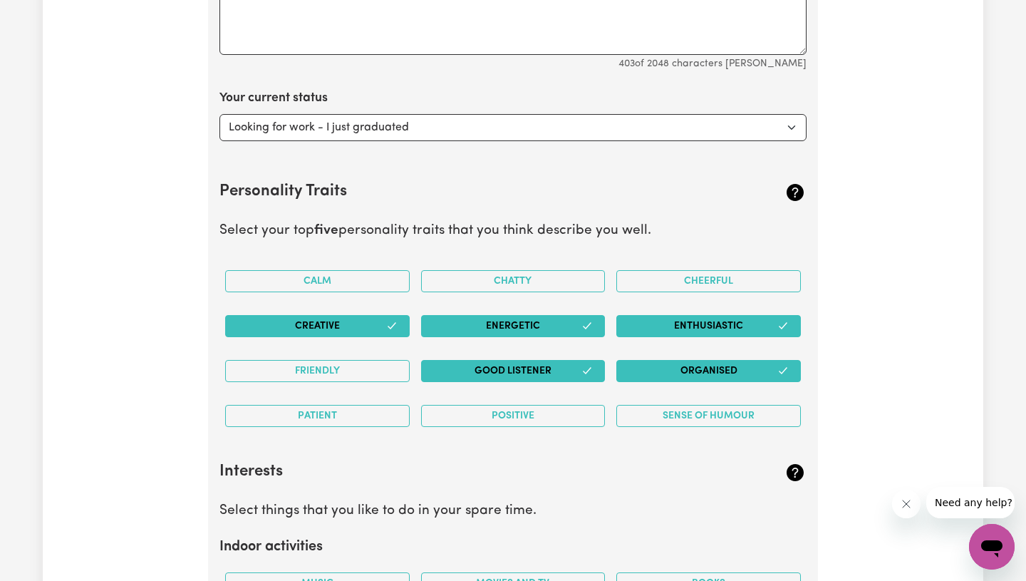
click at [561, 326] on button "Energetic" at bounding box center [513, 326] width 185 height 22
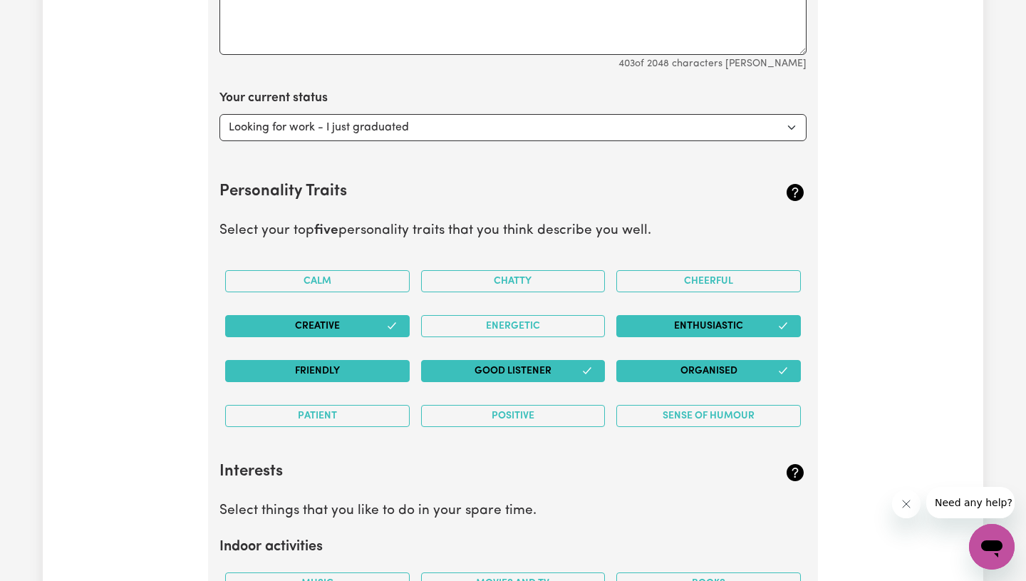
click at [360, 371] on button "Friendly" at bounding box center [317, 371] width 185 height 22
click at [371, 326] on button "Creative" at bounding box center [317, 326] width 185 height 22
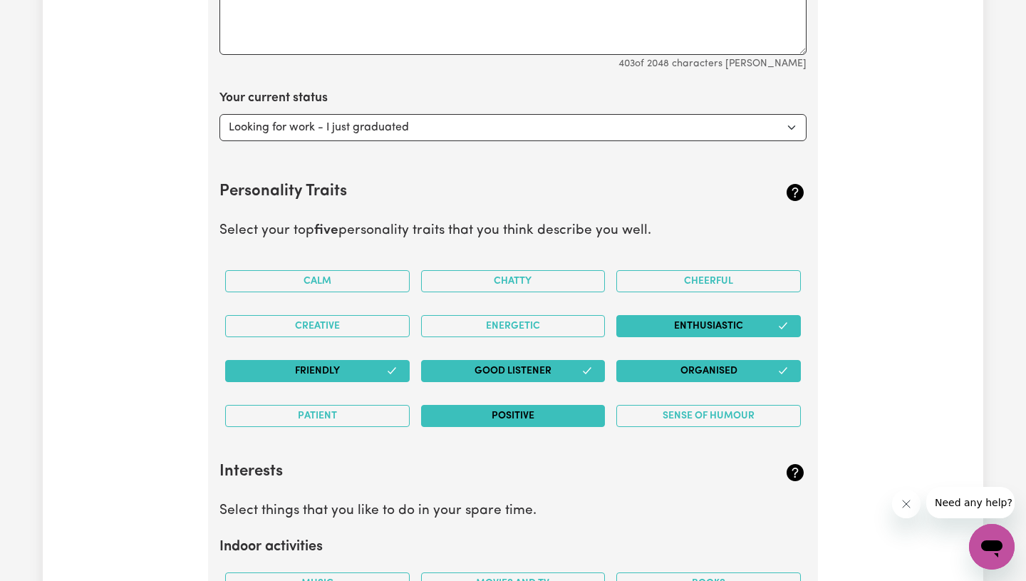
click at [563, 414] on button "Positive" at bounding box center [513, 416] width 185 height 22
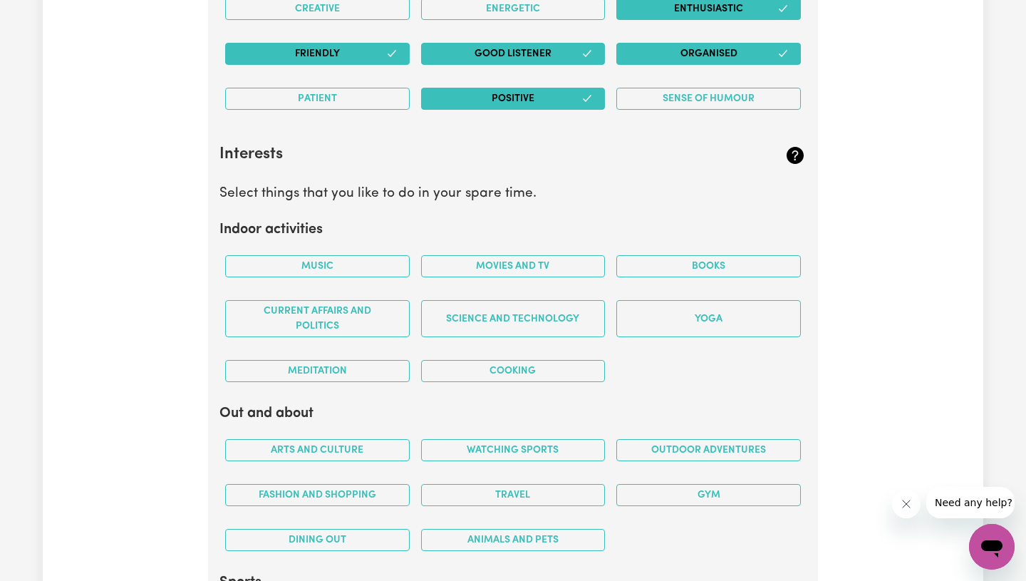
scroll to position [2433, 0]
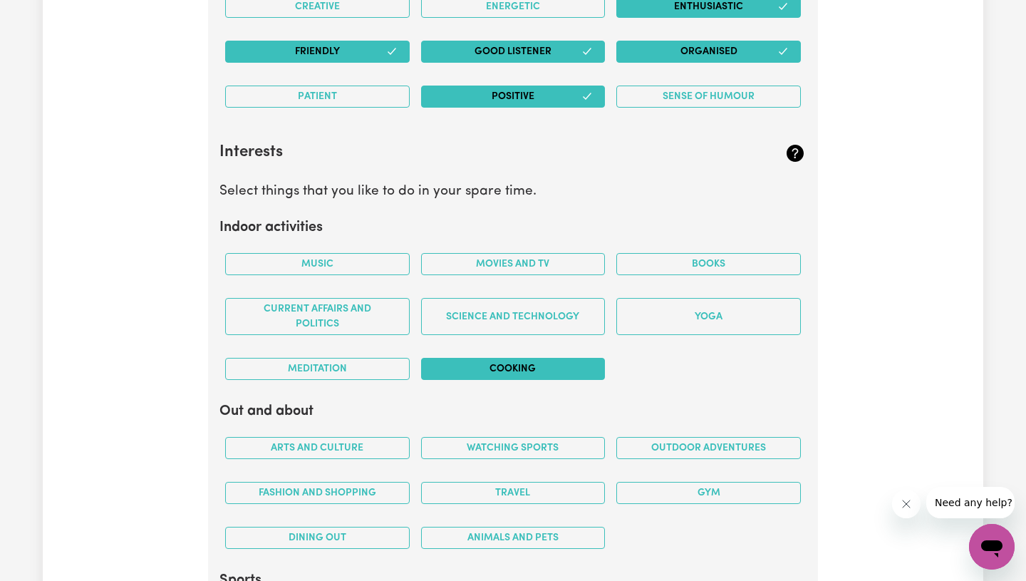
click at [500, 367] on button "Cooking" at bounding box center [513, 369] width 185 height 22
click at [336, 262] on button "Music" at bounding box center [317, 264] width 185 height 22
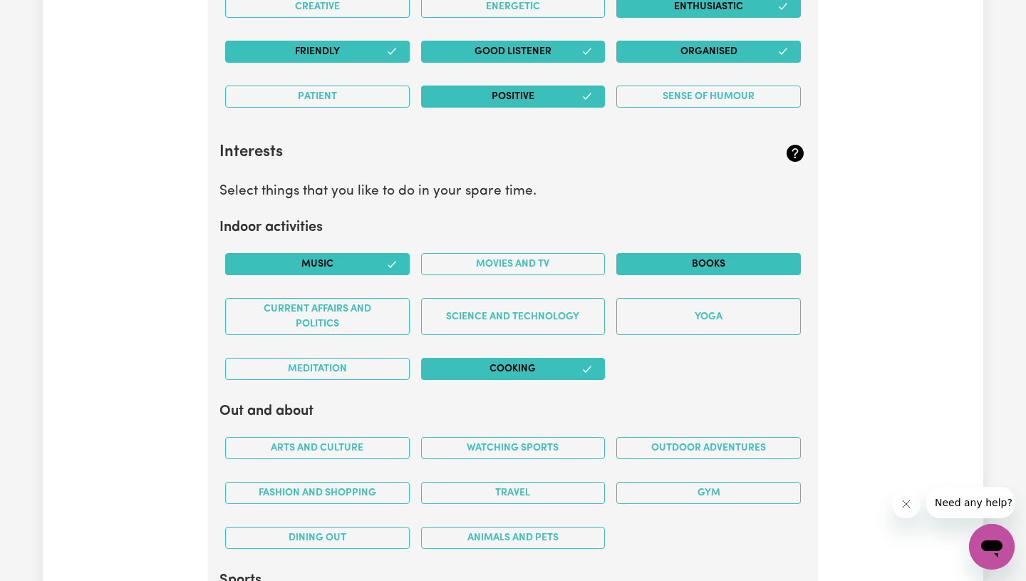
click at [663, 267] on button "Books" at bounding box center [708, 264] width 185 height 22
click at [337, 366] on button "Meditation" at bounding box center [317, 369] width 185 height 22
click at [336, 366] on button "Meditation" at bounding box center [317, 369] width 185 height 22
click at [495, 272] on button "Movies and TV" at bounding box center [513, 264] width 185 height 22
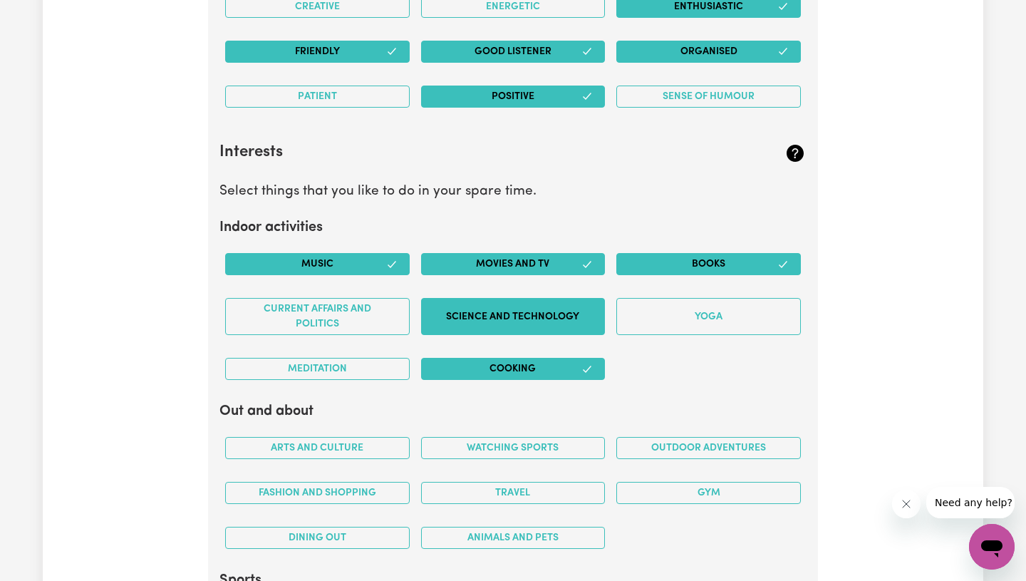
click at [499, 314] on button "Science and Technology" at bounding box center [513, 316] width 185 height 37
click at [677, 293] on div "Yoga" at bounding box center [709, 316] width 196 height 60
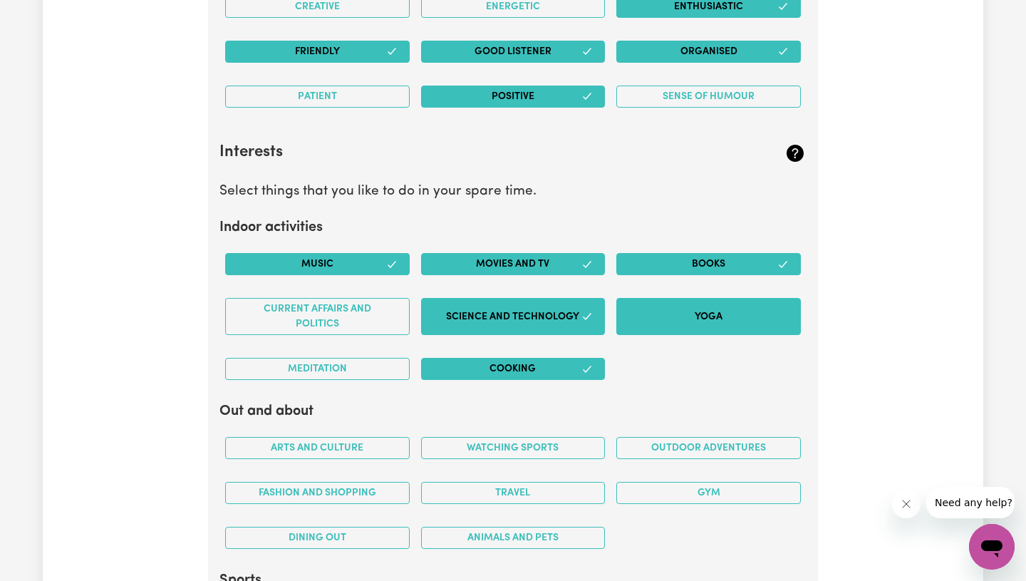
click at [673, 311] on button "Yoga" at bounding box center [708, 316] width 185 height 37
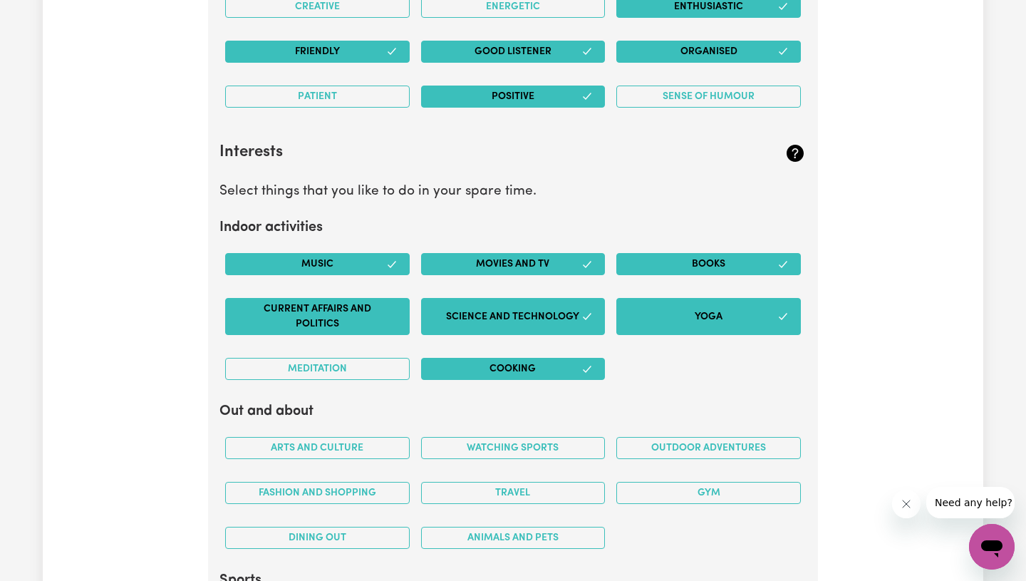
click at [400, 321] on button "Current Affairs and Politics" at bounding box center [317, 316] width 185 height 37
click at [345, 382] on div "Meditation" at bounding box center [317, 368] width 196 height 45
click at [355, 376] on button "Meditation" at bounding box center [317, 369] width 185 height 22
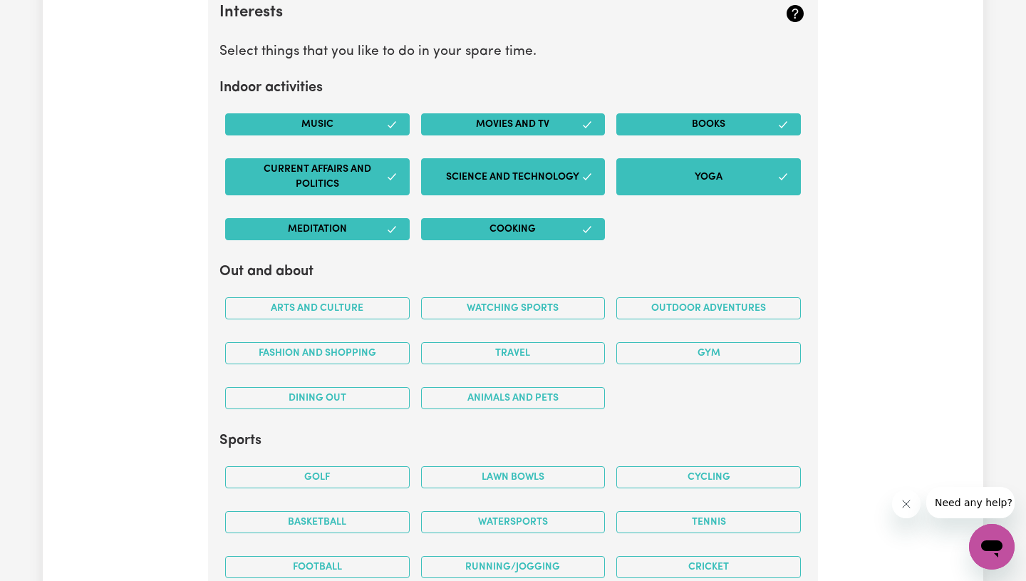
scroll to position [2573, 0]
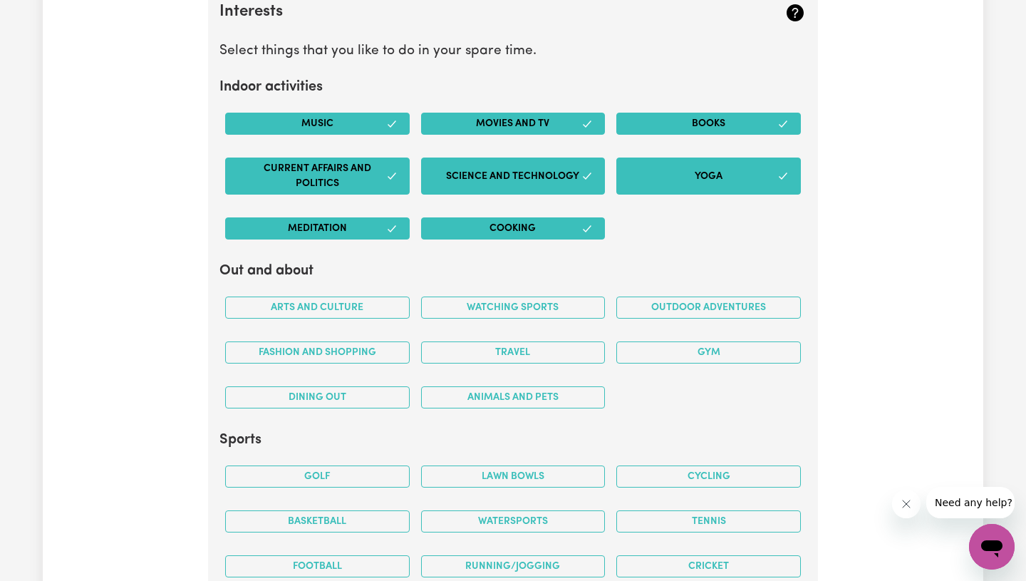
click at [355, 167] on button "Current Affairs and Politics" at bounding box center [317, 175] width 185 height 37
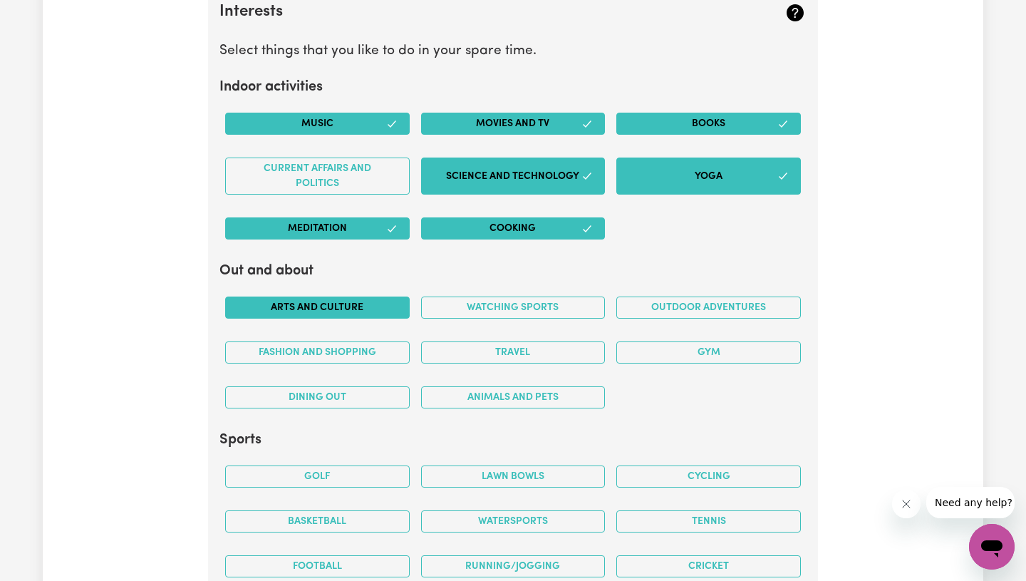
click at [378, 316] on button "Arts and Culture" at bounding box center [317, 307] width 185 height 22
click at [556, 307] on button "Watching sports" at bounding box center [513, 307] width 185 height 22
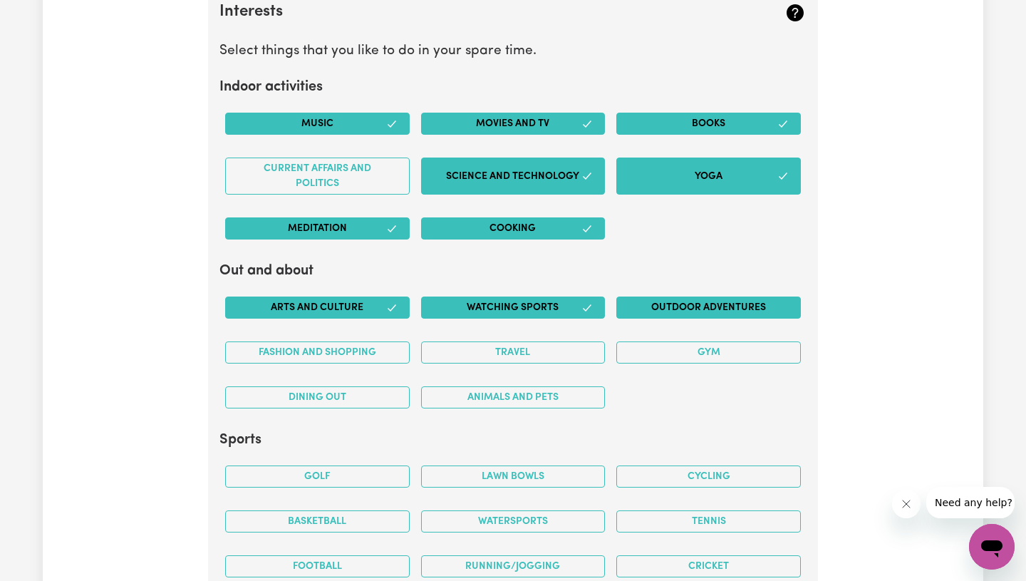
click at [678, 309] on button "Outdoor adventures" at bounding box center [708, 307] width 185 height 22
click at [681, 353] on button "Gym" at bounding box center [708, 352] width 185 height 22
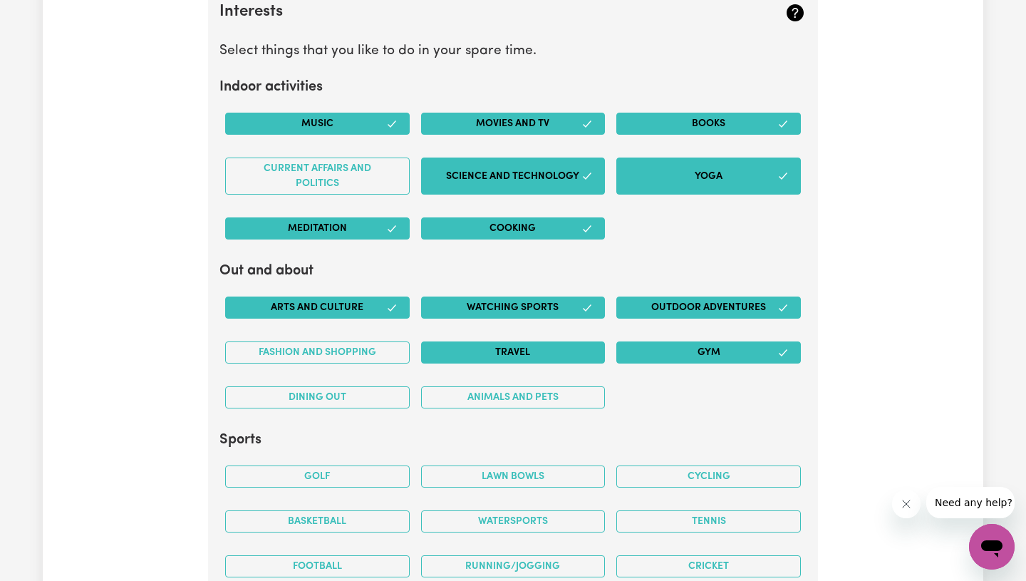
click at [536, 360] on button "Travel" at bounding box center [513, 352] width 185 height 22
click at [381, 345] on button "Fashion and shopping" at bounding box center [317, 352] width 185 height 22
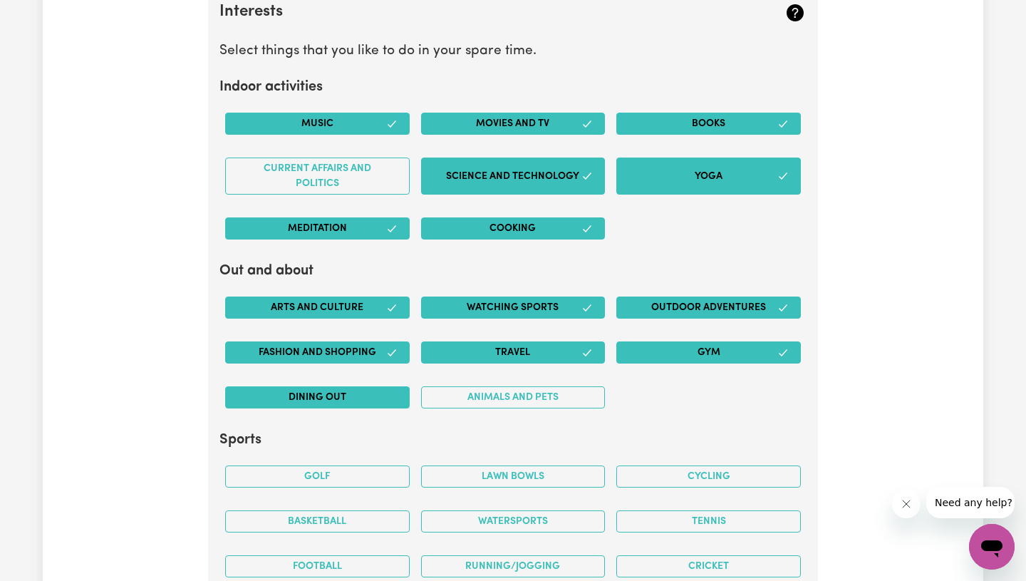
click at [366, 406] on button "Dining out" at bounding box center [317, 397] width 185 height 22
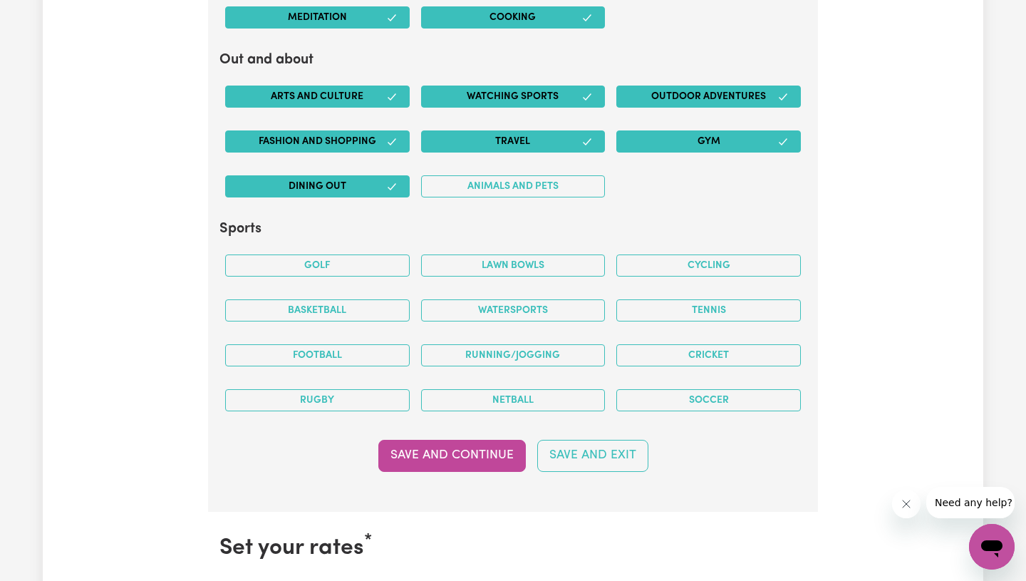
scroll to position [2801, 0]
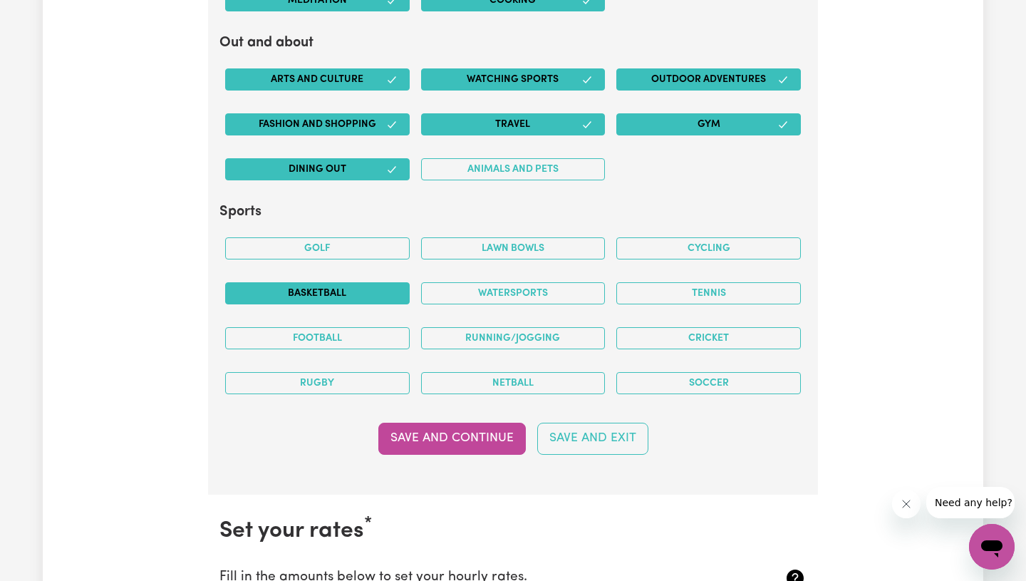
click at [348, 296] on button "Basketball" at bounding box center [317, 293] width 185 height 22
click at [490, 299] on button "Watersports" at bounding box center [513, 293] width 185 height 22
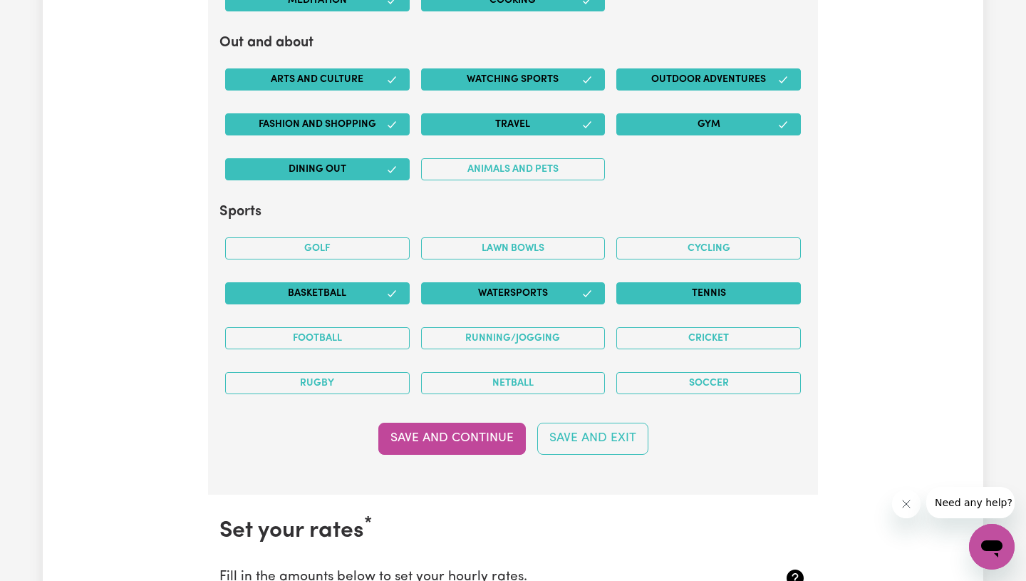
click at [662, 296] on button "Tennis" at bounding box center [708, 293] width 185 height 22
click at [674, 265] on div "Cycling" at bounding box center [709, 248] width 196 height 45
click at [673, 255] on button "Cycling" at bounding box center [708, 248] width 185 height 22
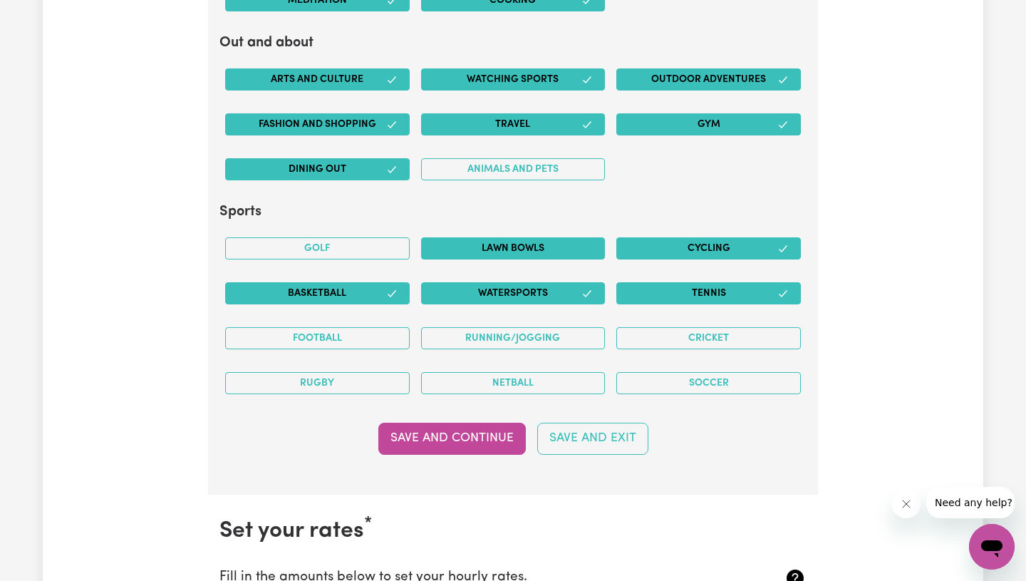
click at [542, 245] on button "Lawn bowls" at bounding box center [513, 248] width 185 height 22
click at [543, 339] on button "Running/Jogging" at bounding box center [513, 338] width 185 height 22
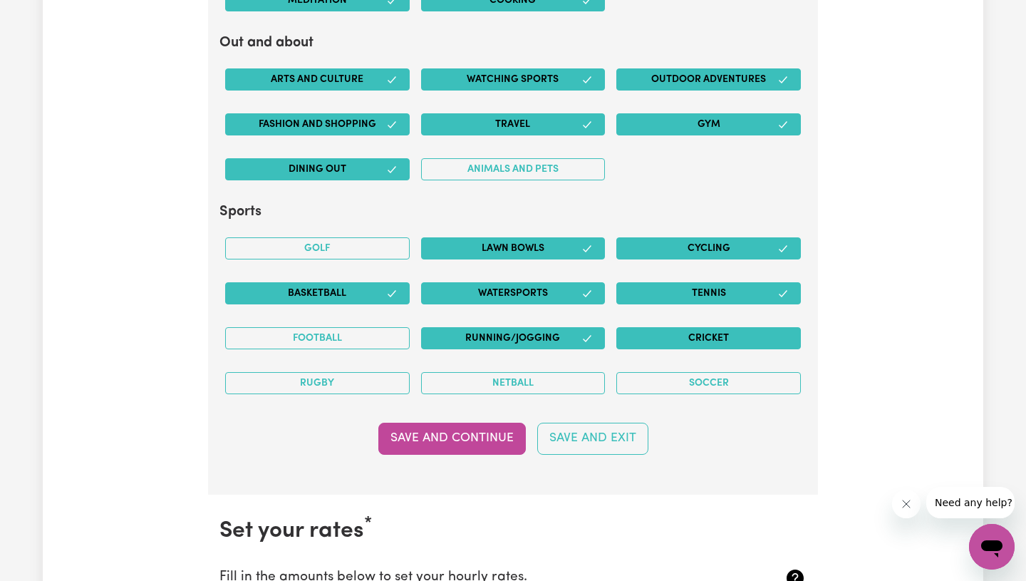
click at [684, 339] on button "Cricket" at bounding box center [708, 338] width 185 height 22
click at [343, 334] on button "Football" at bounding box center [317, 338] width 185 height 22
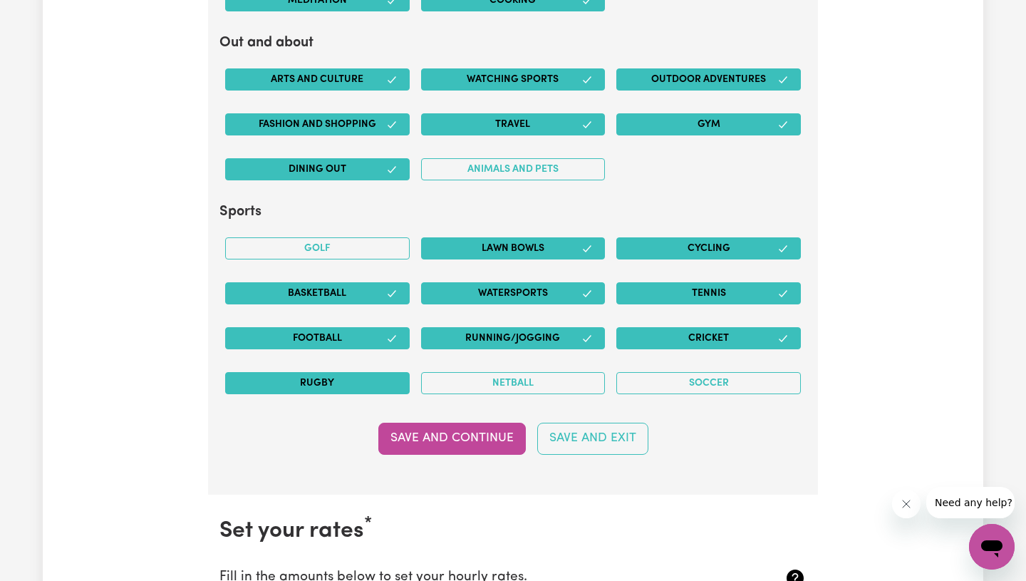
click at [354, 380] on button "Rugby" at bounding box center [317, 383] width 185 height 22
click at [425, 447] on button "Save and Continue" at bounding box center [452, 438] width 148 height 31
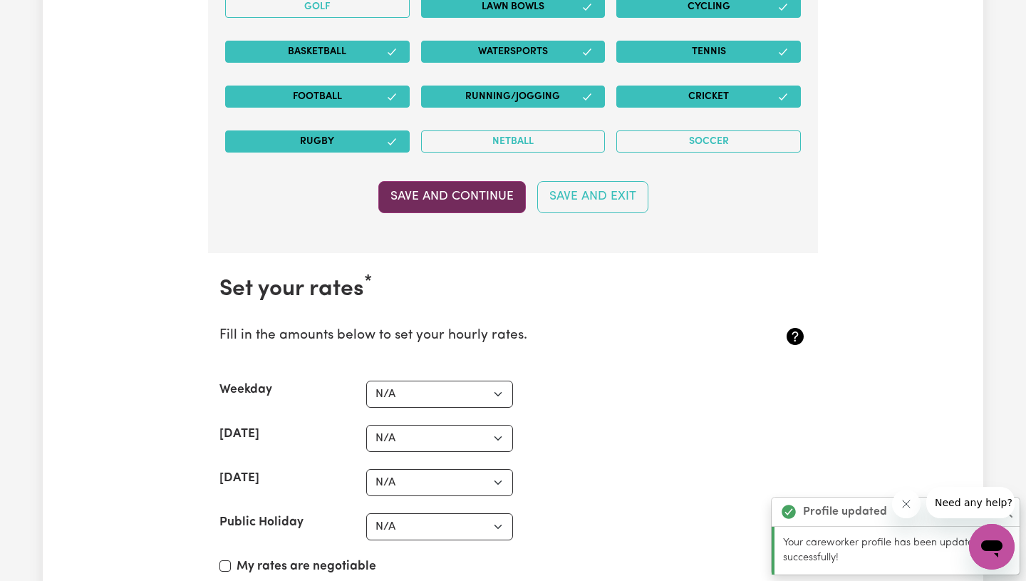
scroll to position [3296, 0]
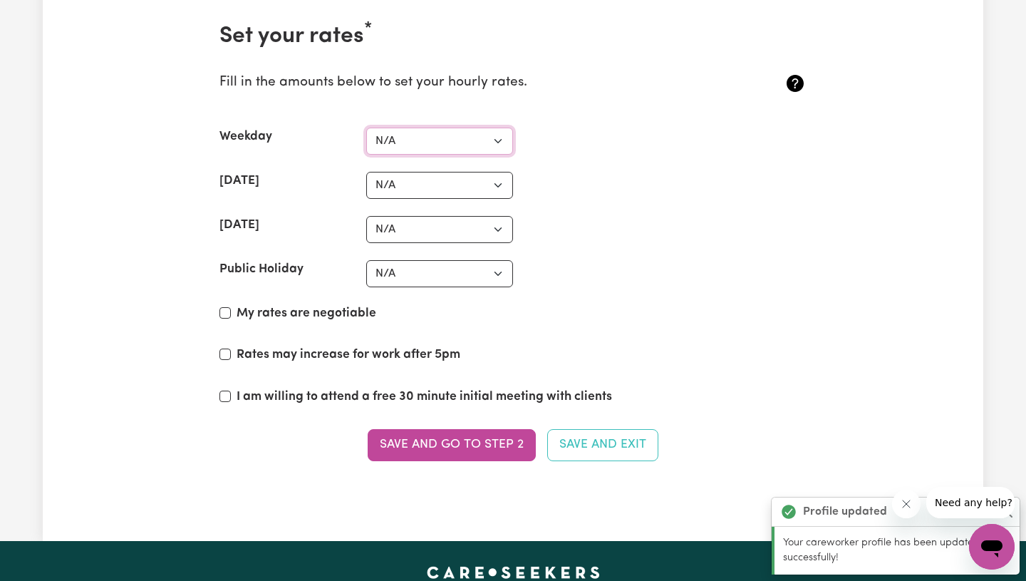
click at [471, 148] on select "N/A $37 $38 $39 $40 $41 $42 $43 $44 $45 $46 $47 $48 $49 $50 $51 $52 $53 $54 $55…" at bounding box center [439, 141] width 147 height 27
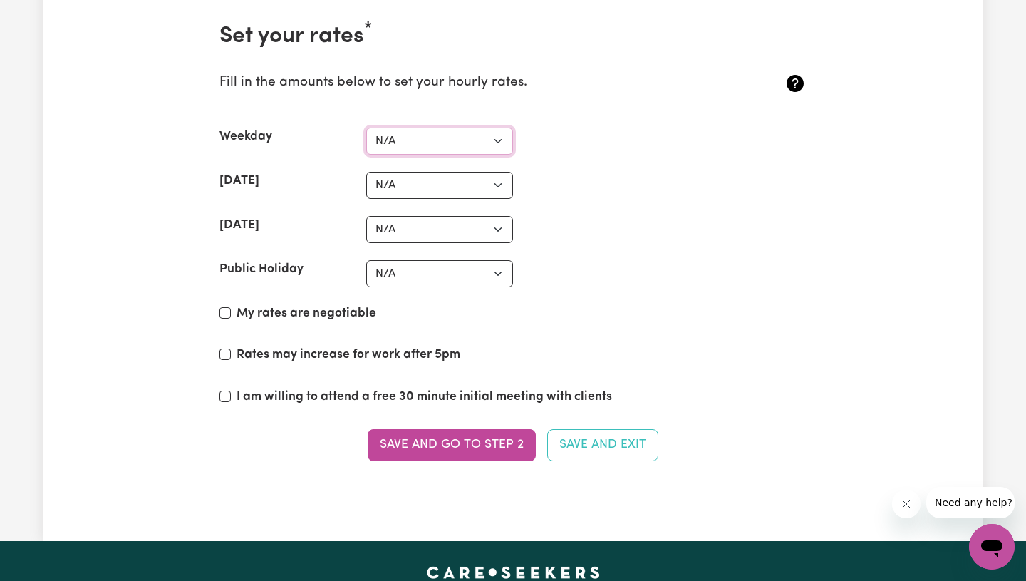
select select "40"
click at [433, 187] on select "N/A $37 $38 $39 $40 $41 $42 $43 $44 $45 $46 $47 $48 $49 $50 $51 $52 $53 $54 $55…" at bounding box center [439, 185] width 147 height 27
select select "60"
click at [423, 226] on select "N/A $37 $38 $39 $40 $41 $42 $43 $44 $45 $46 $47 $48 $49 $50 $51 $52 $53 $54 $55…" at bounding box center [439, 229] width 147 height 27
click at [453, 235] on select "N/A $37 $38 $39 $40 $41 $42 $43 $44 $45 $46 $47 $48 $49 $50 $51 $52 $53 $54 $55…" at bounding box center [439, 229] width 147 height 27
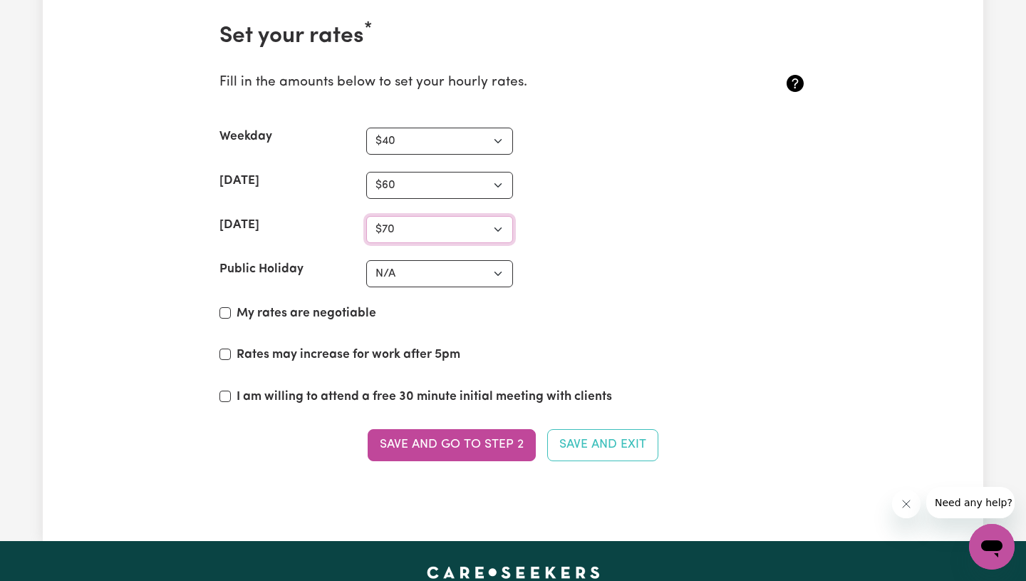
select select "80"
click at [463, 187] on select "N/A $37 $38 $39 $40 $41 $42 $43 $44 $45 $46 $47 $48 $49 $50 $51 $52 $53 $54 $55…" at bounding box center [439, 185] width 147 height 27
select select "72"
click at [314, 314] on label "My rates are negotiable" at bounding box center [307, 313] width 140 height 19
click at [231, 314] on input "My rates are negotiable" at bounding box center [224, 312] width 11 height 11
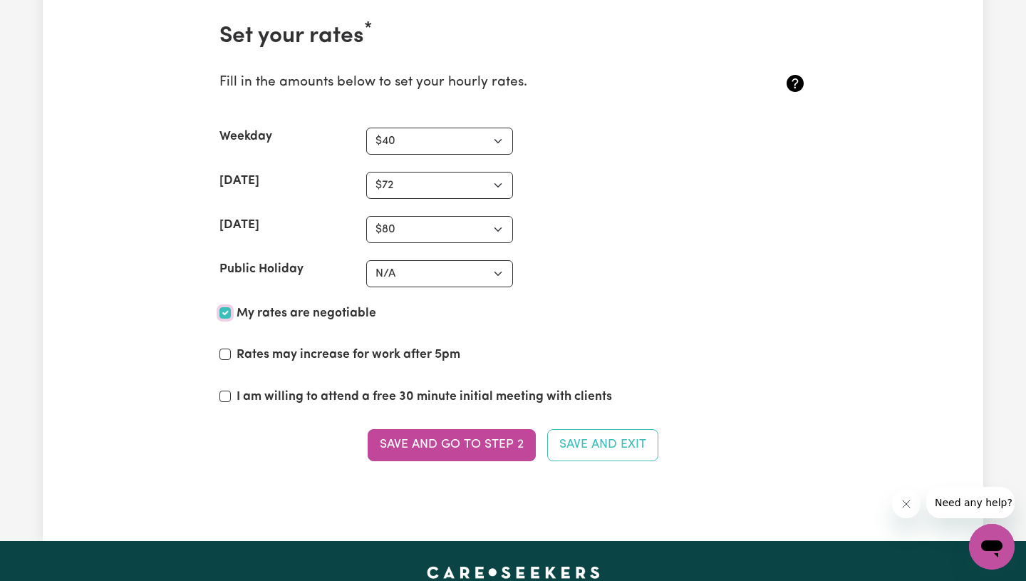
checkbox input "true"
click at [292, 360] on label "Rates may increase for work after 5pm" at bounding box center [349, 355] width 224 height 19
click at [231, 360] on input "Rates may increase for work after 5pm" at bounding box center [224, 353] width 11 height 11
checkbox input "true"
click at [462, 449] on button "Save and go to Step 2" at bounding box center [452, 444] width 168 height 31
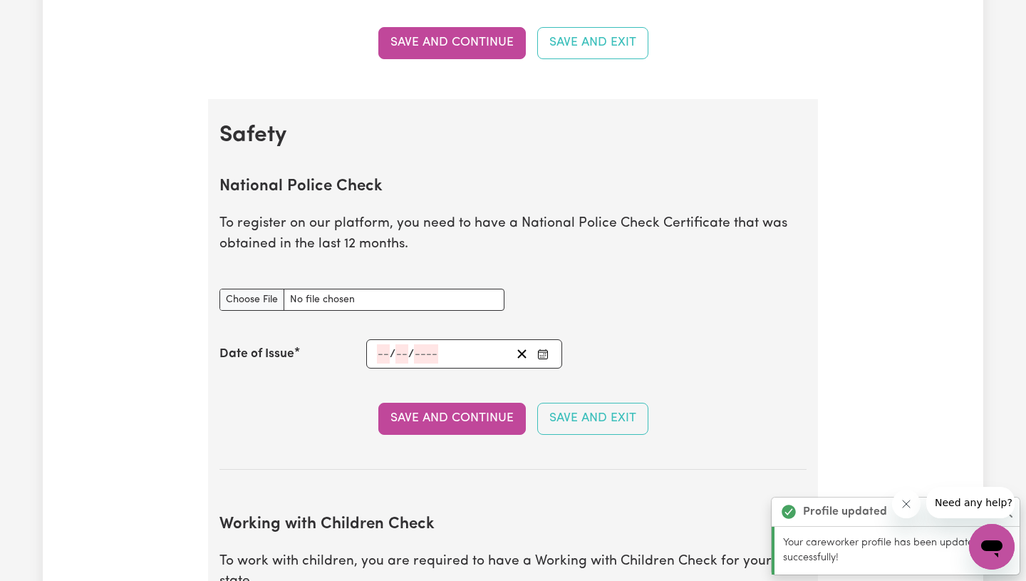
scroll to position [817, 0]
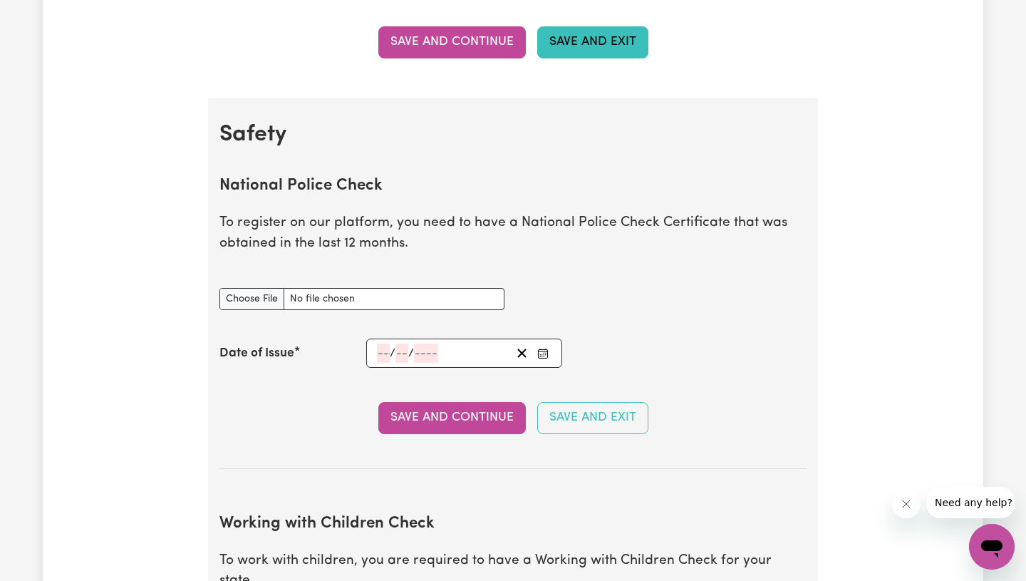
click at [594, 33] on button "Save and Exit" at bounding box center [592, 41] width 111 height 31
